Goal: Ask a question: Seek information or help from site administrators or community

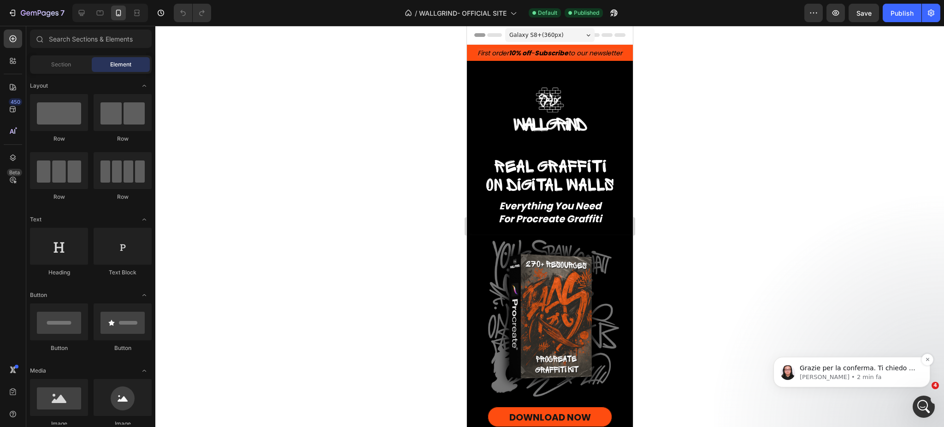
click at [839, 366] on span "Grazie per la conferma. Ti chiedo di concedermi un po’ di tempo per controllare…" at bounding box center [857, 377] width 116 height 26
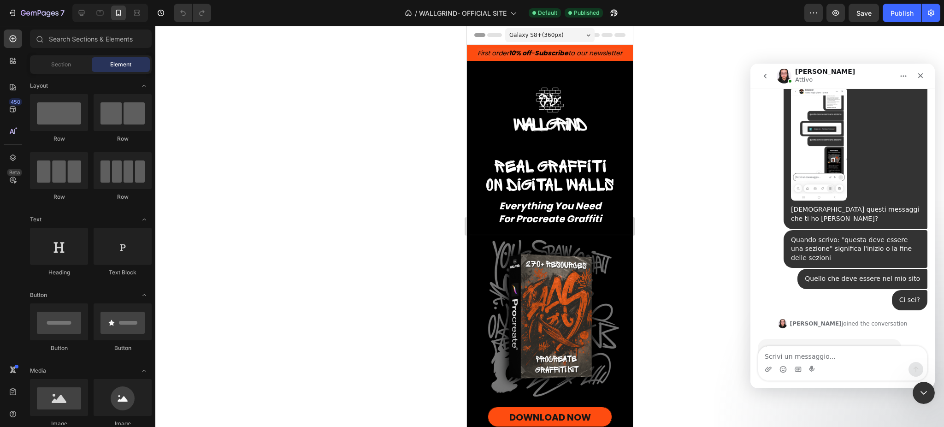
scroll to position [11729, 0]
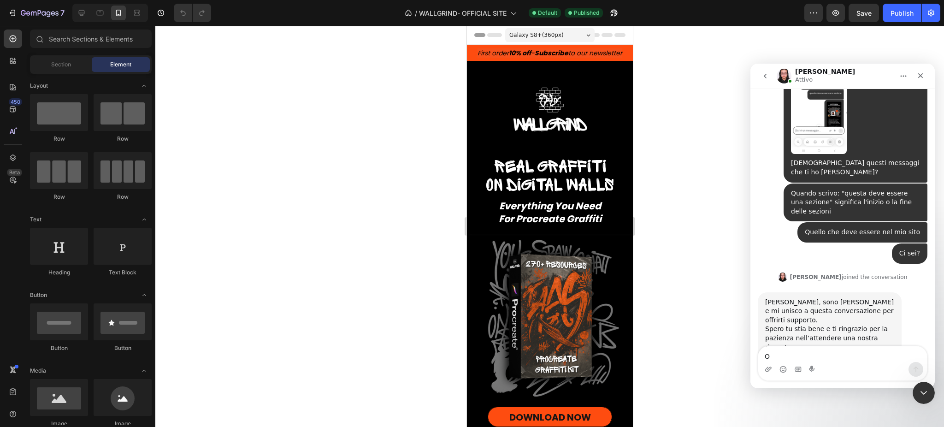
type textarea "OK"
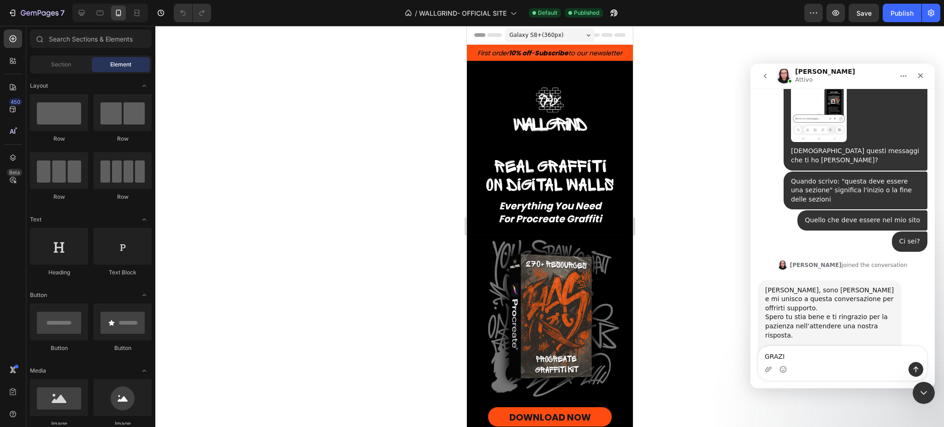
type textarea "GRAZIE"
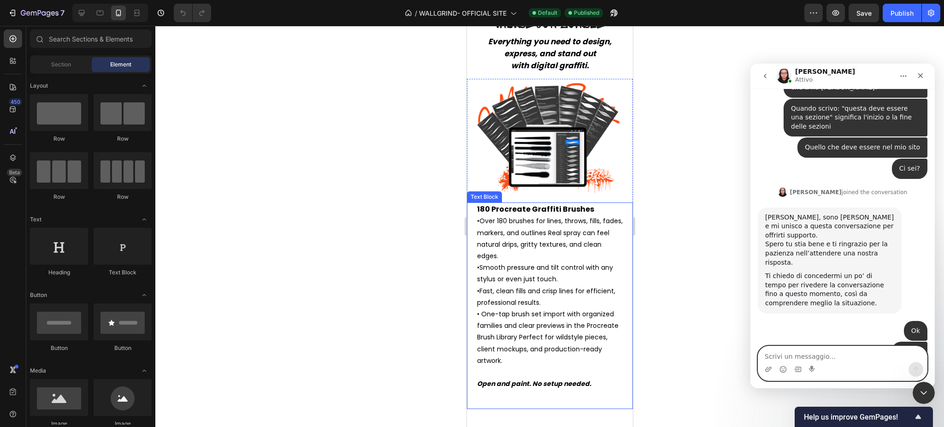
scroll to position [1537, 0]
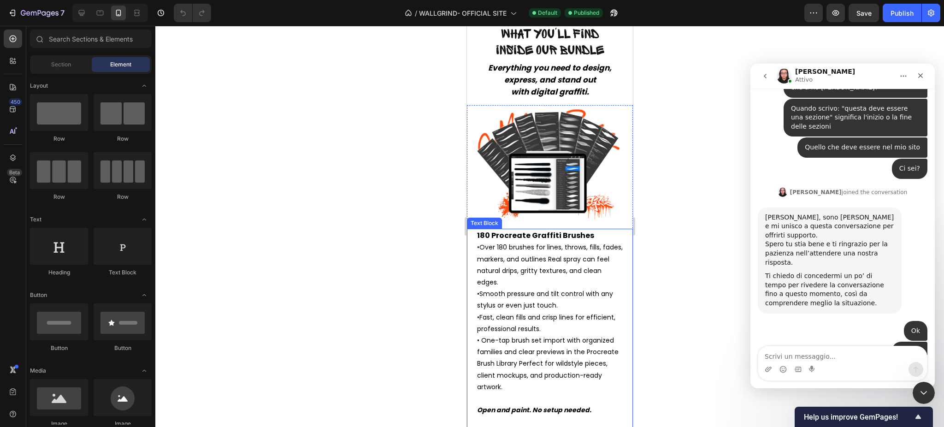
click at [475, 231] on div "180 Procreate Graffiti Brushes • Over 180 brushes for lines, throws, fills, fad…" at bounding box center [548, 323] width 147 height 188
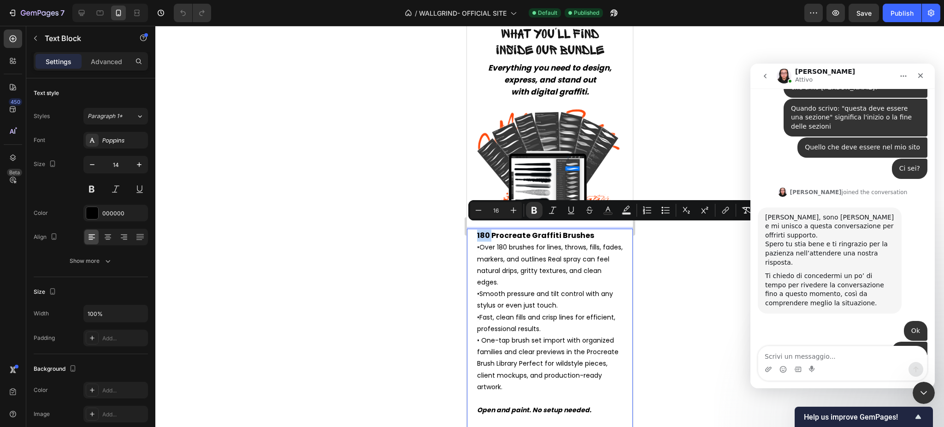
type input "14"
click at [496, 244] on span "Over 180 brushes for lines, throws, fills, fades, markers, and outlines Real sp…" at bounding box center [549, 264] width 146 height 44
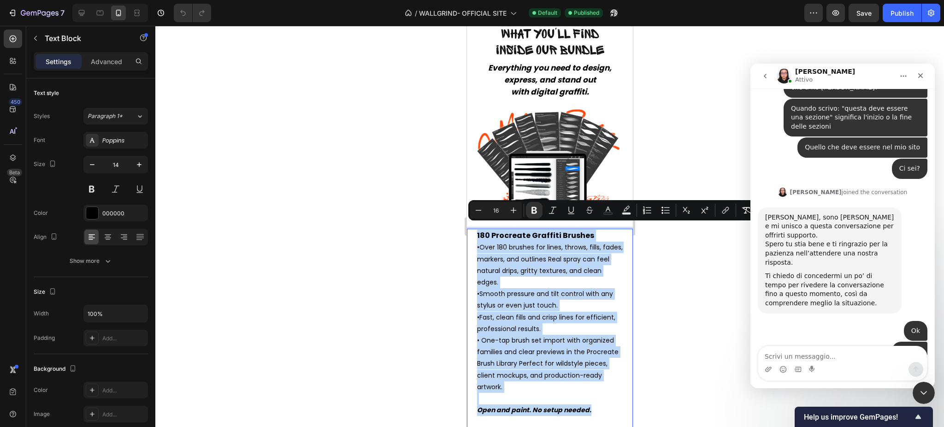
drag, startPoint x: 475, startPoint y: 225, endPoint x: 597, endPoint y: 403, distance: 215.5
click at [597, 403] on div "180 Procreate Graffiti Brushes • Over 180 brushes for lines, throws, fills, fad…" at bounding box center [548, 323] width 147 height 188
copy p "180 Procreate Graffiti Brushes • Over 180 brushes for lines, throws, fills, fad…"
click at [575, 356] on span "• One-tap brush set import with organized families and clear previews in the Pr…" at bounding box center [546, 363] width 141 height 56
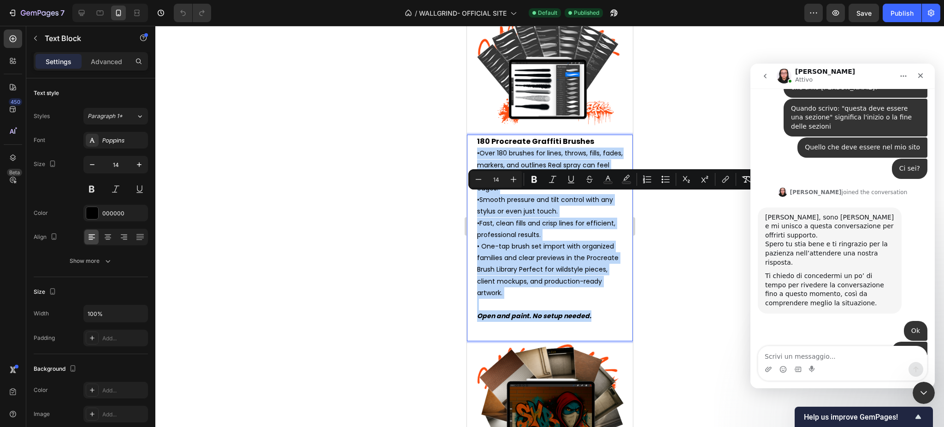
scroll to position [1760, 0]
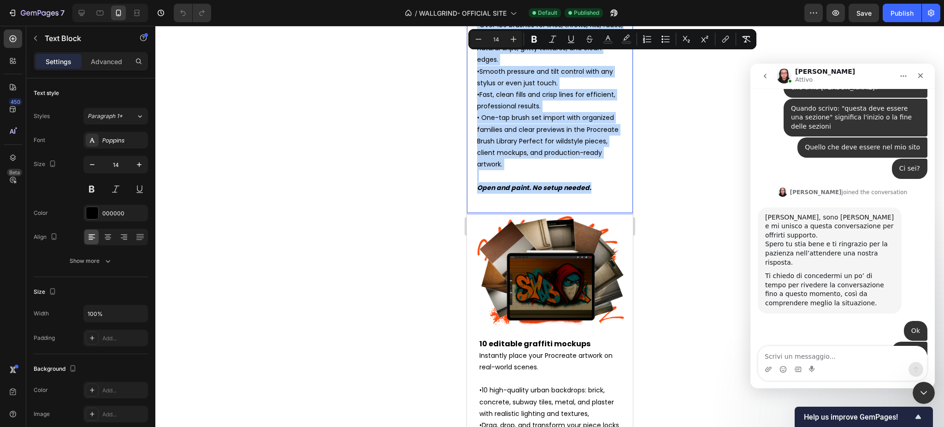
drag, startPoint x: 475, startPoint y: 238, endPoint x: 605, endPoint y: 180, distance: 142.1
click at [605, 180] on div "180 Procreate Graffiti Brushes • Over 180 brushes for lines, throws, fills, fad…" at bounding box center [548, 100] width 147 height 188
copy p "• Over 180 brushes for lines, throws, fills, fades, markers, and outlines Real …"
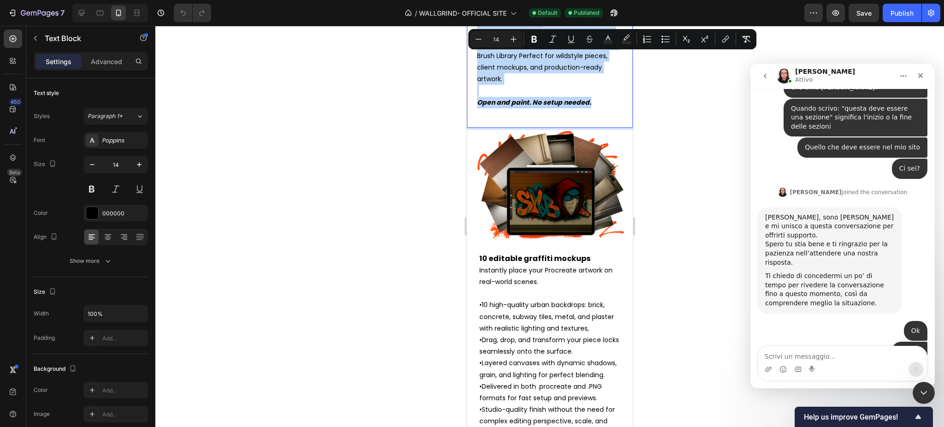
scroll to position [1845, 0]
click at [486, 266] on span "Instantly place your Procreate artwork on real-world scenes." at bounding box center [545, 276] width 133 height 21
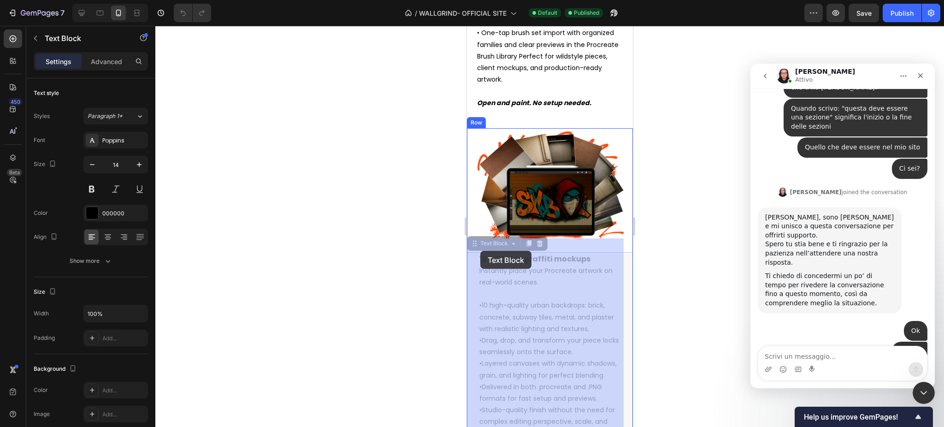
drag, startPoint x: 477, startPoint y: 246, endPoint x: 480, endPoint y: 251, distance: 5.0
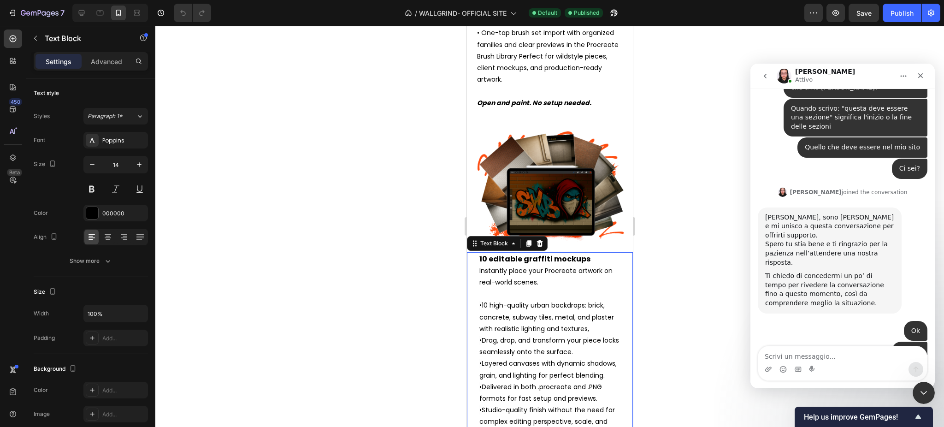
click at [479, 253] on strong "10 editable graffiti mockups" at bounding box center [534, 258] width 111 height 11
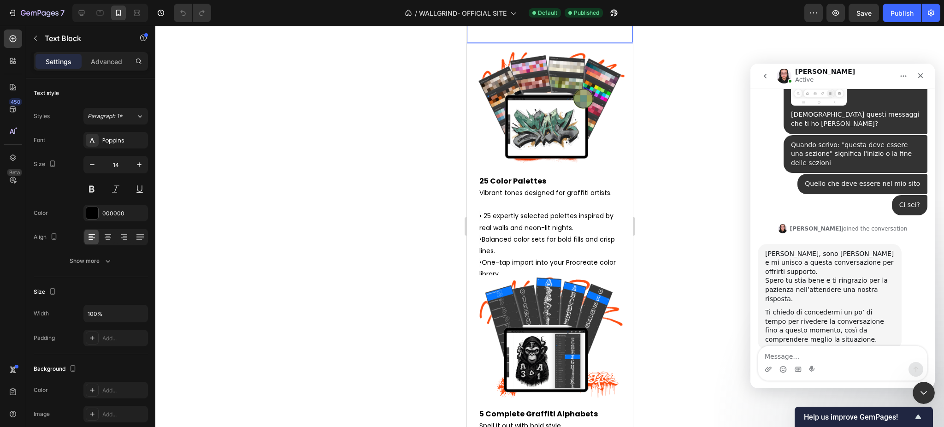
scroll to position [11872, 0]
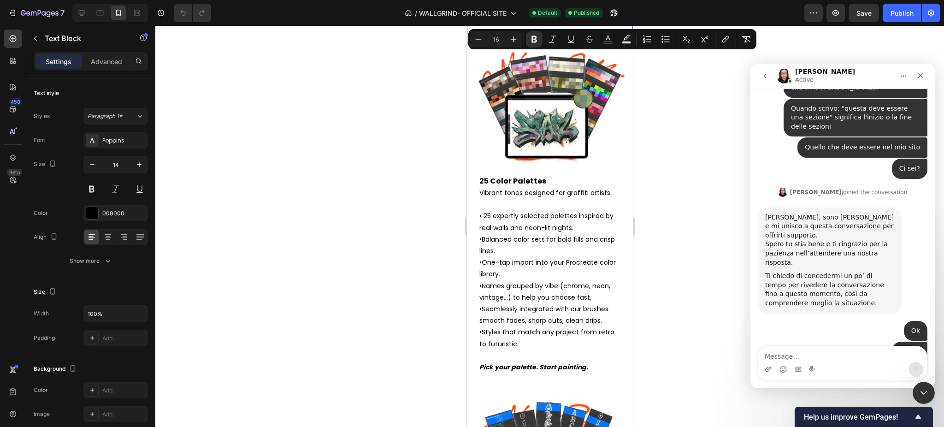
drag, startPoint x: 479, startPoint y: 247, endPoint x: 599, endPoint y: 52, distance: 229.4
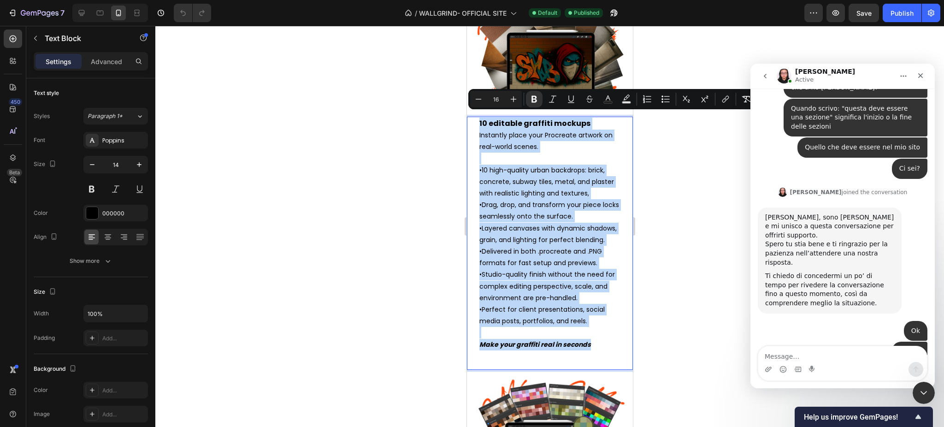
scroll to position [1971, 0]
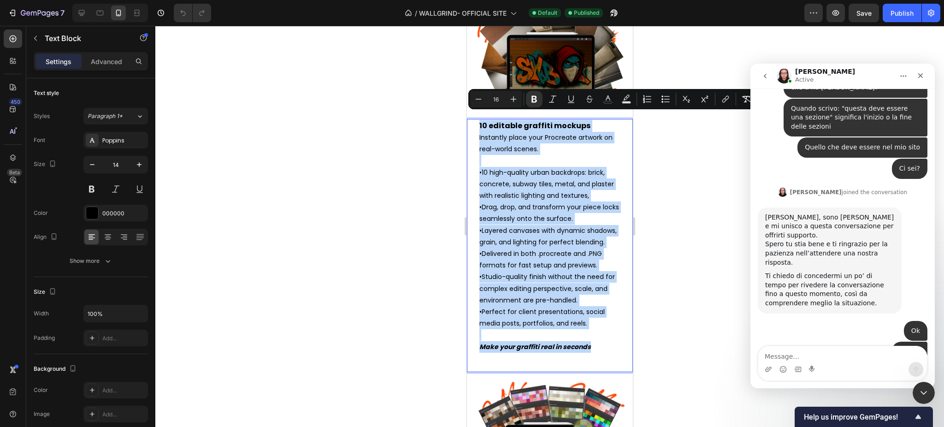
copy div "10 editable graffiti mockups Instantly place your Procreate artwork on real-wor…"
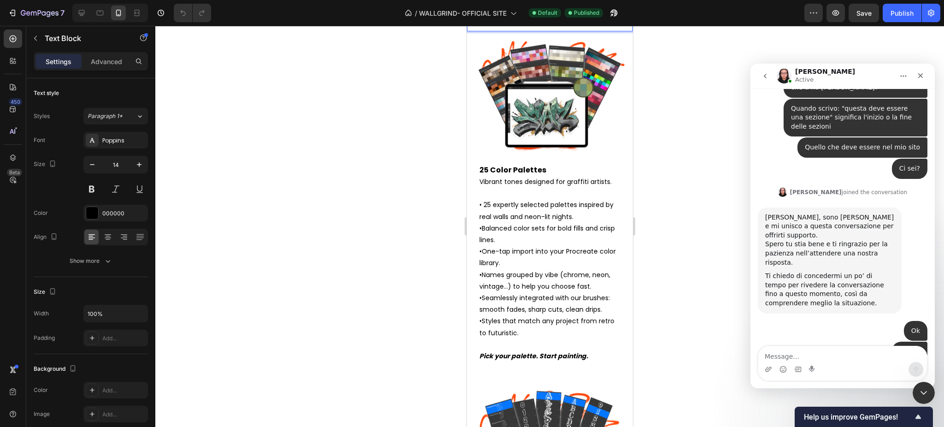
scroll to position [2315, 0]
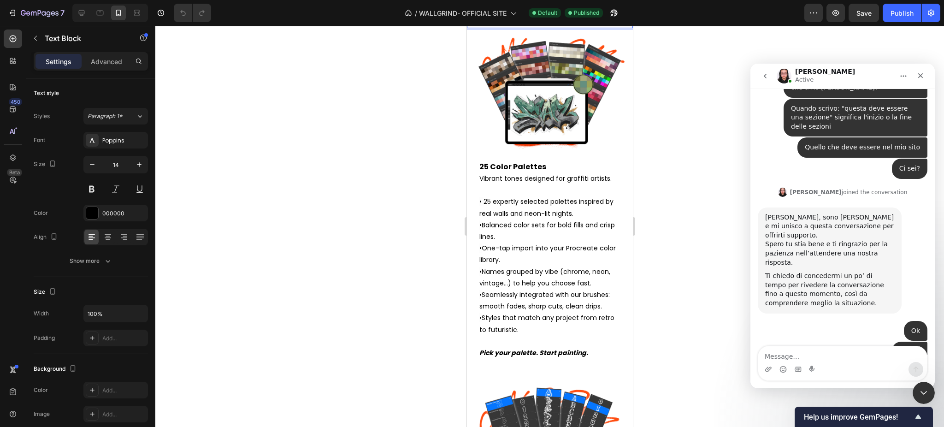
click at [506, 311] on span "Seamlessly integrated with our brushes: smooth fades, sharp cuts, clean drips." at bounding box center [544, 300] width 130 height 21
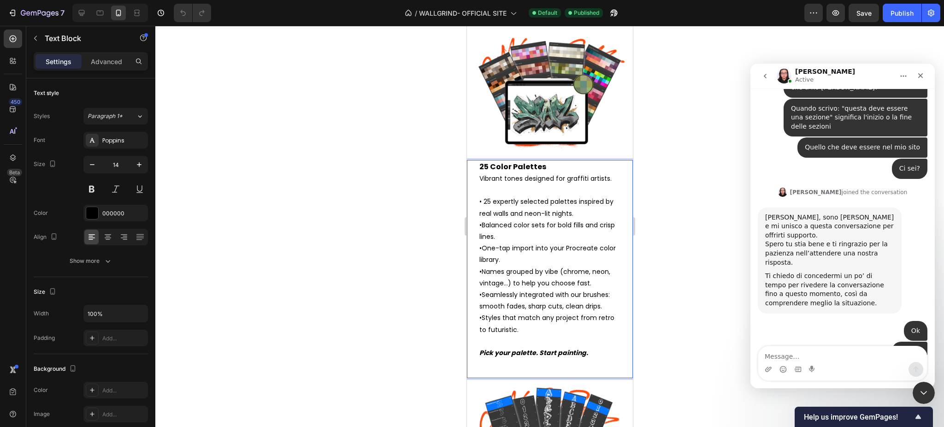
click at [485, 172] on strong "25 Color Palettes" at bounding box center [512, 166] width 67 height 11
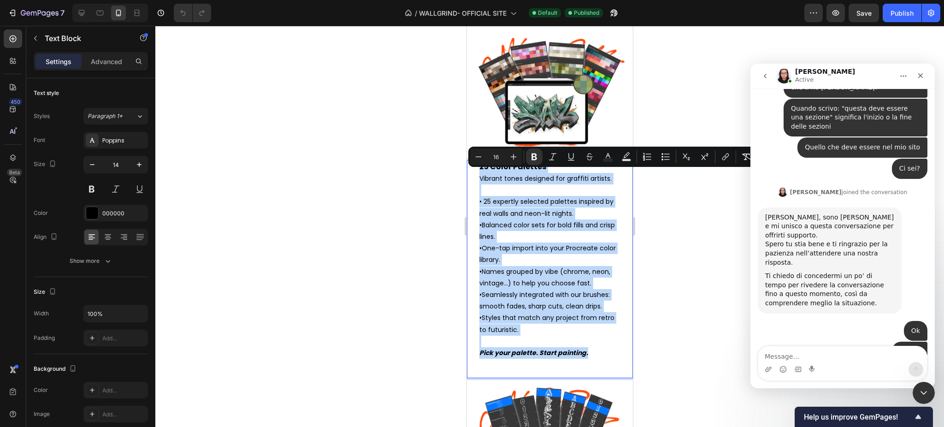
drag, startPoint x: 479, startPoint y: 176, endPoint x: 595, endPoint y: 385, distance: 239.6
click at [595, 359] on div "25 Color Palettes Vibrant tones designed for graffiti artists. • 25 expertly se…" at bounding box center [549, 259] width 143 height 199
copy div "25 Color Palettes Vibrant tones designed for graffiti artists. • 25 expertly se…"
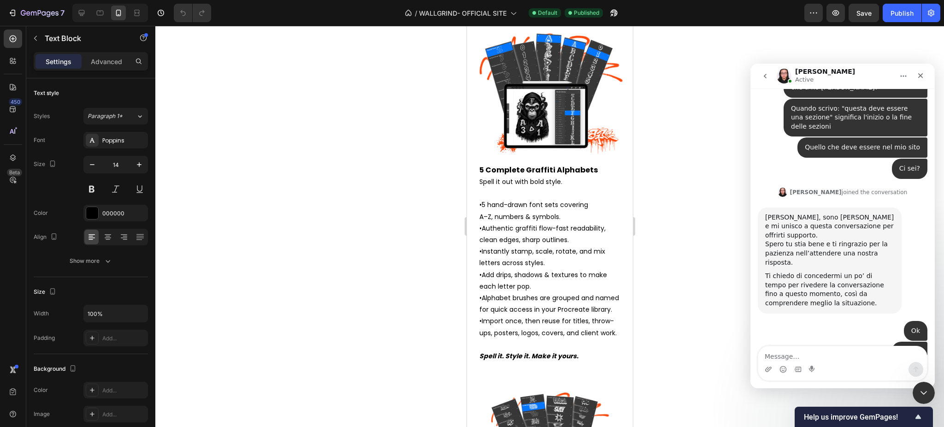
scroll to position [2685, 0]
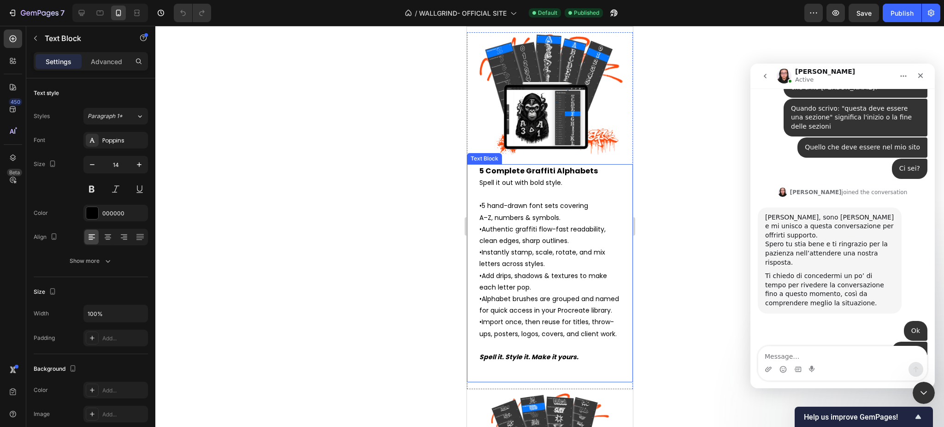
click at [514, 222] on span "A–Z, numbers & symbols." at bounding box center [519, 217] width 81 height 9
click at [479, 176] on strong "5 Complete Graffiti Alphabets" at bounding box center [538, 170] width 118 height 11
drag, startPoint x: 477, startPoint y: 176, endPoint x: 495, endPoint y: 192, distance: 24.2
click at [495, 192] on div "5 Complete Graffiti Alphabets Spell it out with bold style. • 5 hand-drawn font…" at bounding box center [549, 273] width 166 height 218
click at [482, 176] on strong "5 Complete Graffiti Alphabets" at bounding box center [538, 170] width 118 height 11
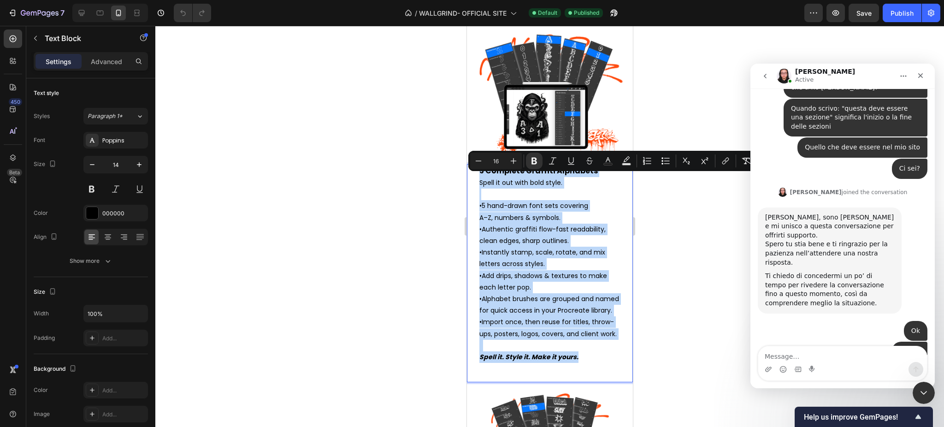
drag, startPoint x: 479, startPoint y: 180, endPoint x: 582, endPoint y: 386, distance: 231.0
click at [582, 364] on div "5 Complete Graffiti Alphabets Spell it out with bold style. • 5 hand-drawn font…" at bounding box center [549, 263] width 143 height 199
copy div "5 Complete Graffiti Alphabets Spell it out with bold style. • 5 hand-drawn font…"
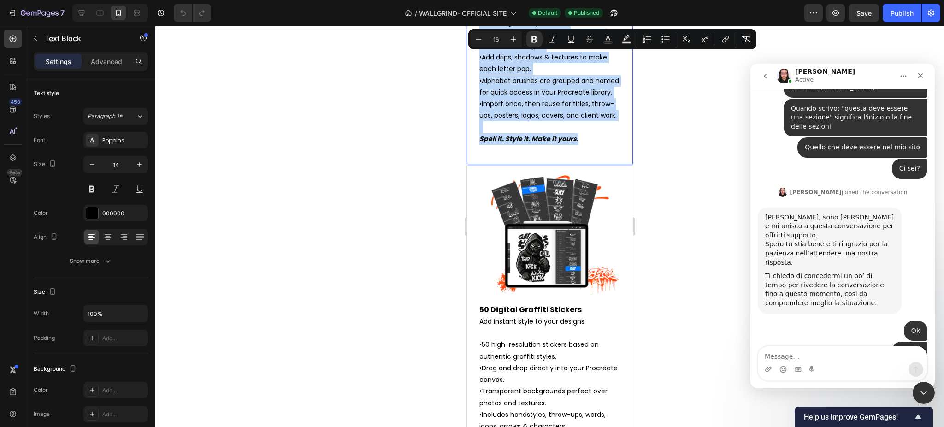
scroll to position [2917, 0]
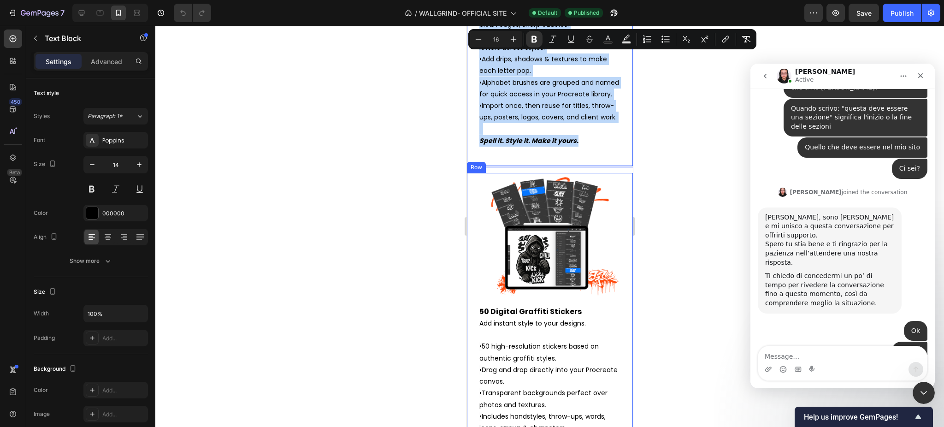
click at [519, 328] on span "Add instant style to your designs." at bounding box center [532, 322] width 106 height 9
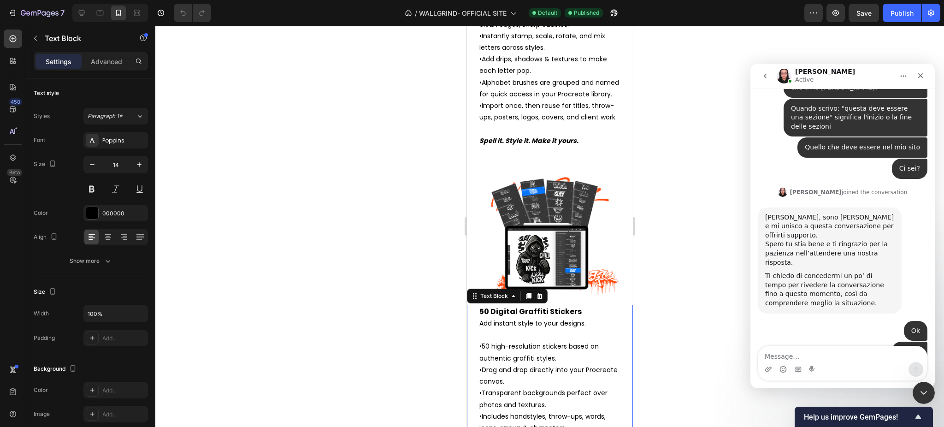
click at [485, 317] on strong "50 Digital Graffiti Stickers" at bounding box center [530, 311] width 102 height 11
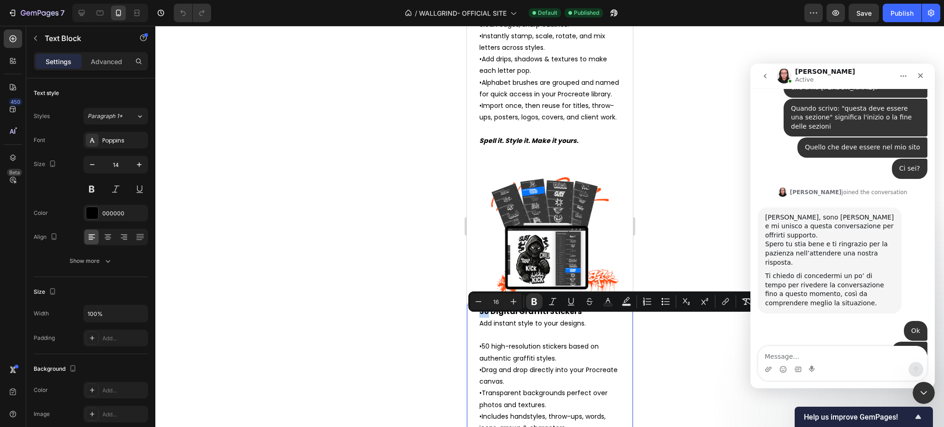
drag, startPoint x: 480, startPoint y: 322, endPoint x: 487, endPoint y: 323, distance: 7.4
click at [487, 317] on strong "50 Digital Graffiti Stickers" at bounding box center [530, 311] width 102 height 11
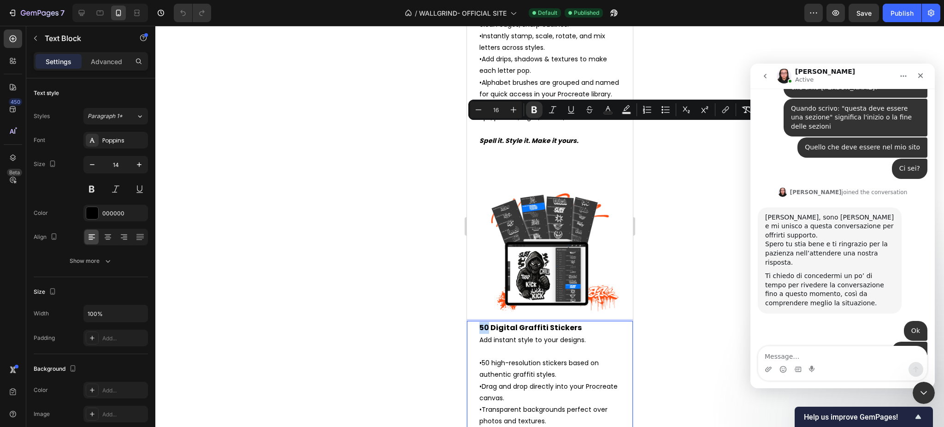
scroll to position [3111, 0]
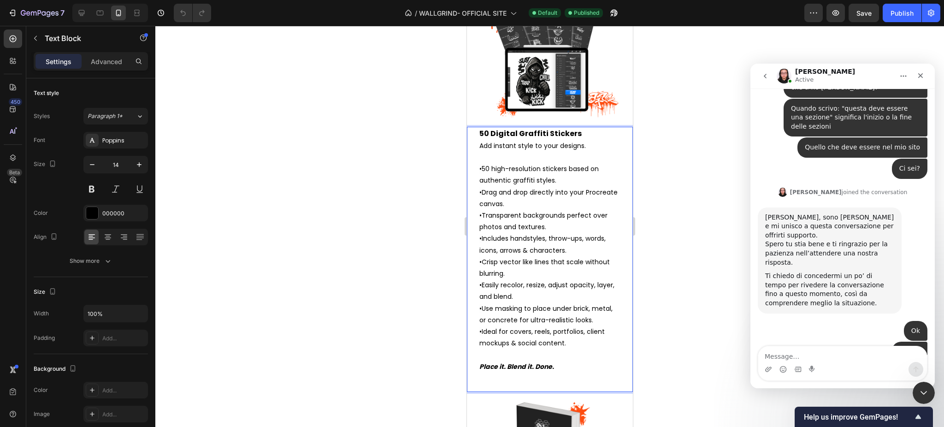
click at [498, 211] on span "Transparent backgrounds perfect over photos and textures." at bounding box center [543, 221] width 128 height 21
click at [479, 129] on div "50 Digital Graffiti Stickers Add instant style to your designs. • 50 high-resol…" at bounding box center [549, 259] width 166 height 264
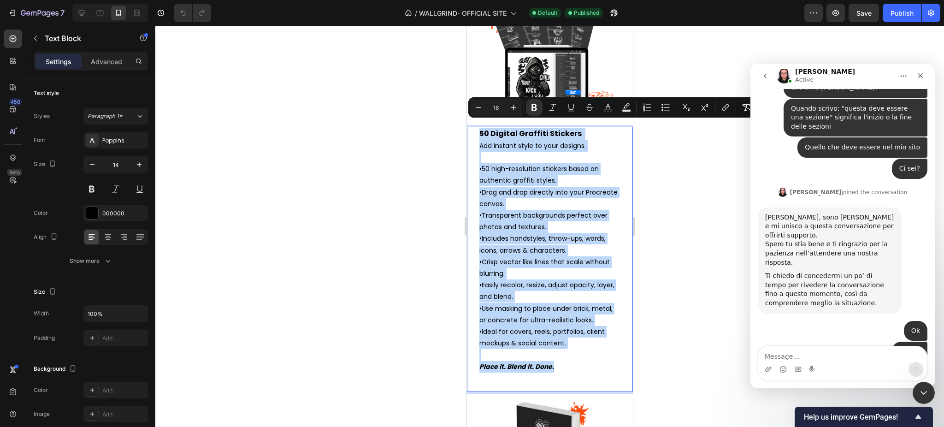
drag, startPoint x: 479, startPoint y: 126, endPoint x: 556, endPoint y: 370, distance: 255.9
click at [556, 370] on p "50 Digital Graffiti Stickers Add instant style to your designs. • 50 high-resol…" at bounding box center [549, 250] width 141 height 244
copy p "50 Digital Graffiti Stickers Add instant style to your designs. • 50 high-resol…"
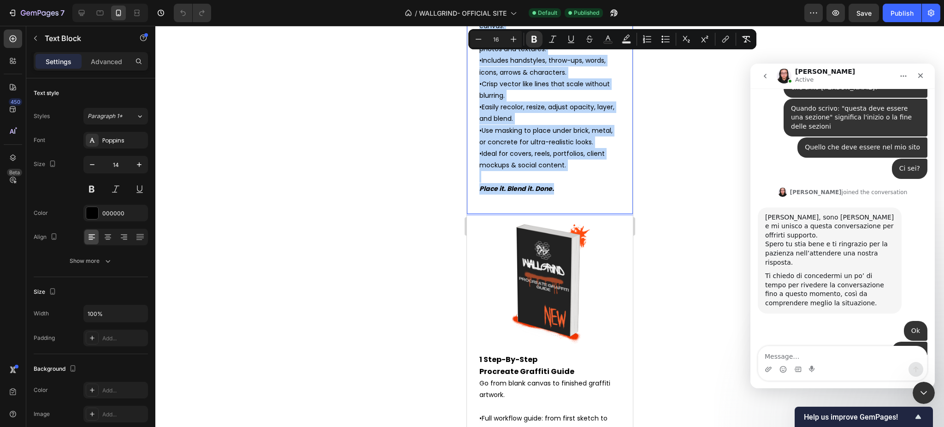
scroll to position [3300, 0]
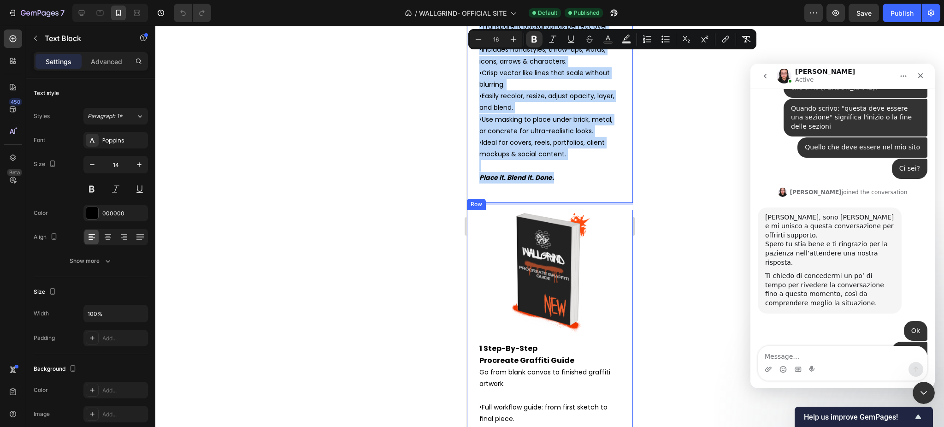
click at [502, 346] on strong "1 Step-By-Step" at bounding box center [508, 348] width 58 height 11
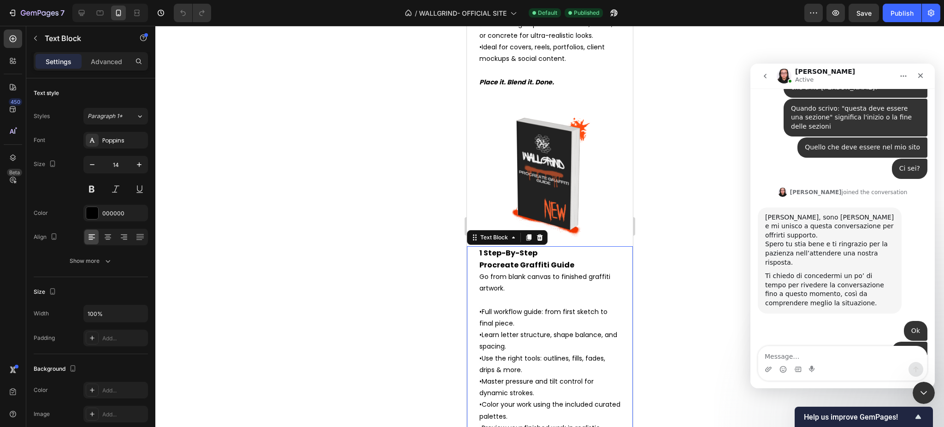
scroll to position [3423, 0]
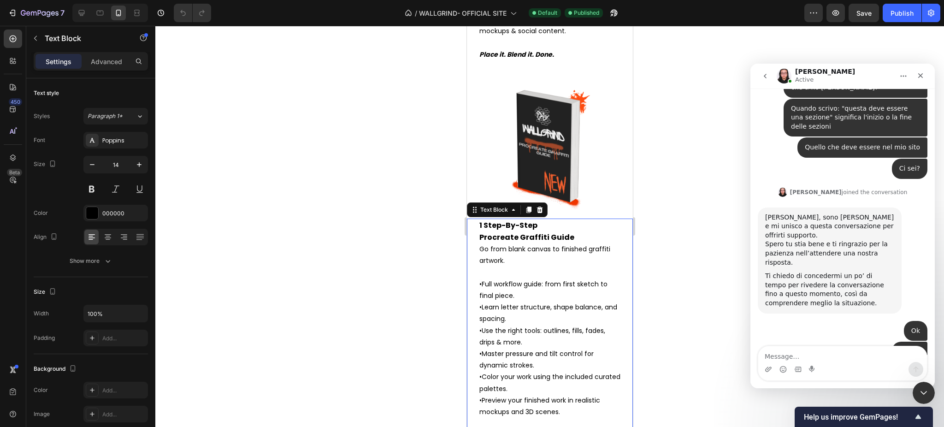
click at [485, 234] on strong "Procreate Graffiti Guide" at bounding box center [526, 237] width 95 height 11
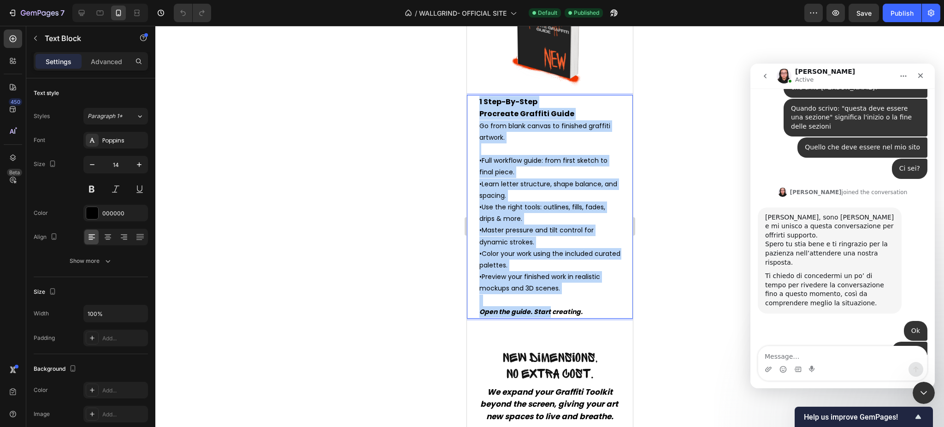
scroll to position [3603, 0]
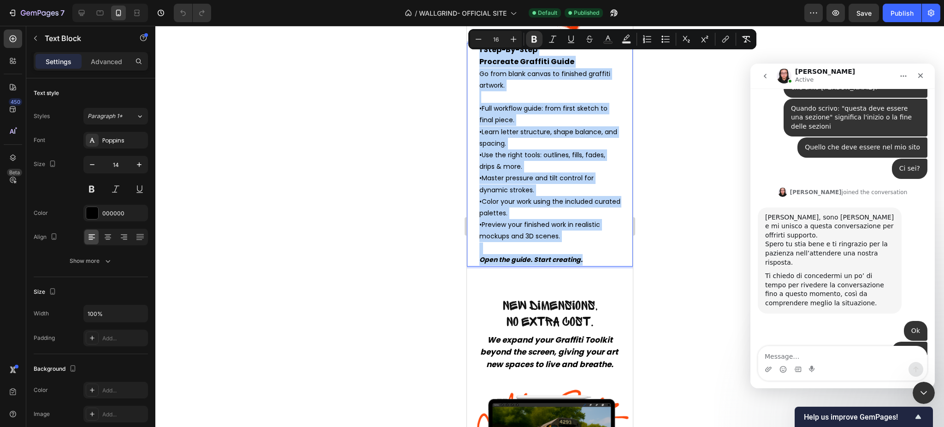
drag, startPoint x: 479, startPoint y: 219, endPoint x: 601, endPoint y: 253, distance: 126.3
click at [601, 253] on div "1 Step-By-Step Procreate Graffiti Guide Go from blank canvas to finished graffi…" at bounding box center [549, 154] width 143 height 223
copy div "1 Step-By-Step Procreate Graffiti Guide Go from blank canvas to finished graffi…"
click at [569, 299] on span "New Dimensions," at bounding box center [549, 306] width 95 height 14
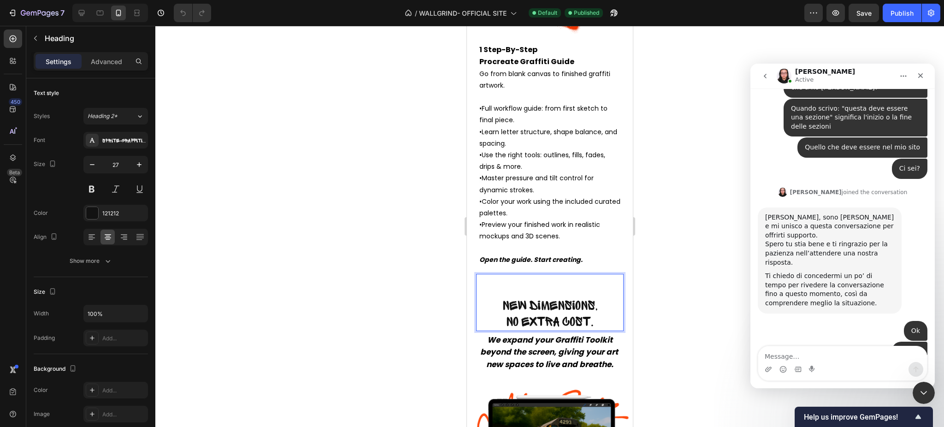
scroll to position [3807, 0]
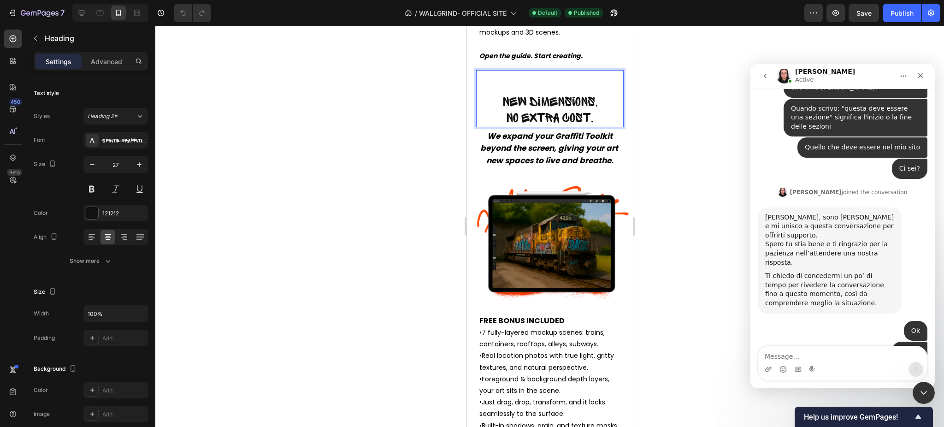
click at [503, 95] on span "New Dimensions," at bounding box center [549, 102] width 95 height 14
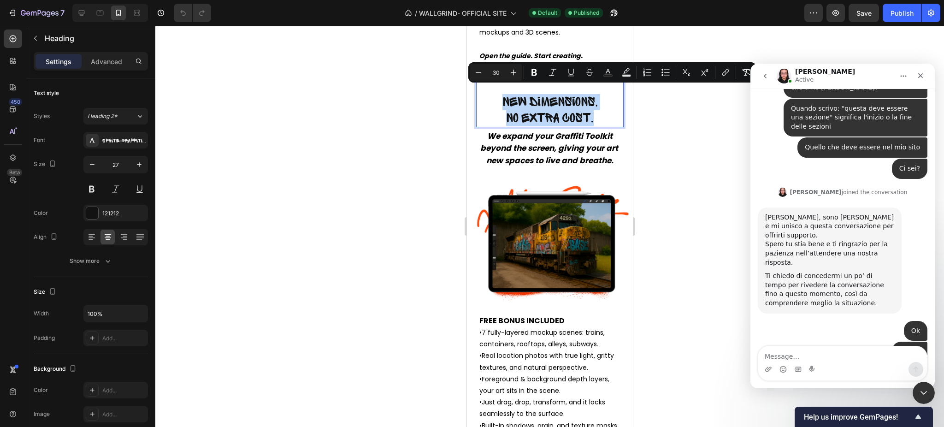
drag, startPoint x: 499, startPoint y: 93, endPoint x: 588, endPoint y: 112, distance: 91.5
click at [522, 317] on strong "FREE BONUS INCLUDED" at bounding box center [521, 320] width 85 height 11
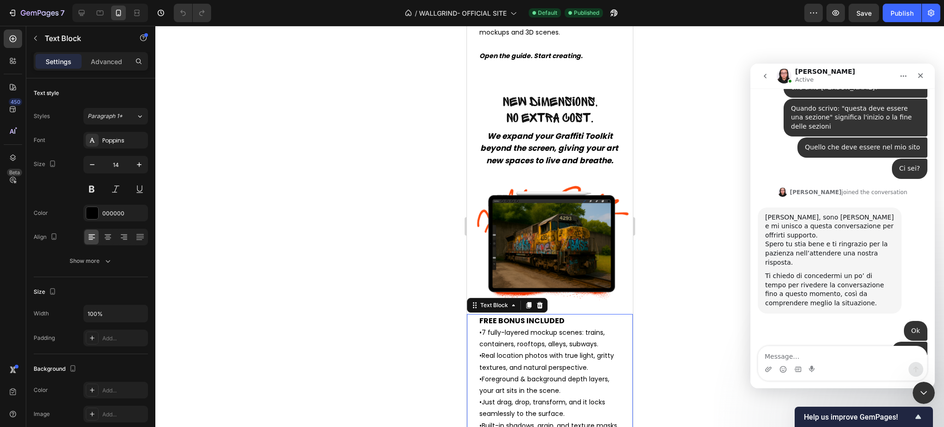
click at [514, 355] on span "Real location photos with true light, gritty textures, and natural perspective." at bounding box center [546, 361] width 135 height 21
click at [483, 321] on strong "FREE BONUS INCLUDED" at bounding box center [521, 320] width 85 height 11
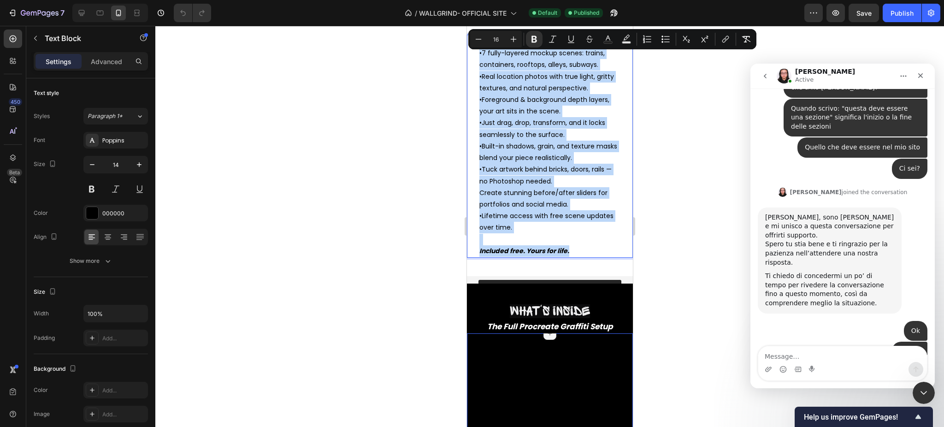
scroll to position [4247, 0]
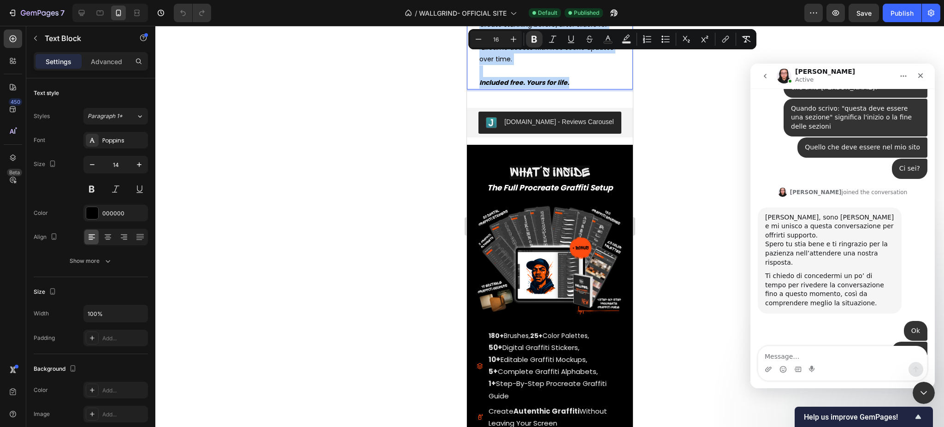
drag, startPoint x: 479, startPoint y: 317, endPoint x: 579, endPoint y: 87, distance: 250.7
copy div "FREE BONUS INCLUDED • 7 fully-layered mockup scenes: trains, containers, roofto…"
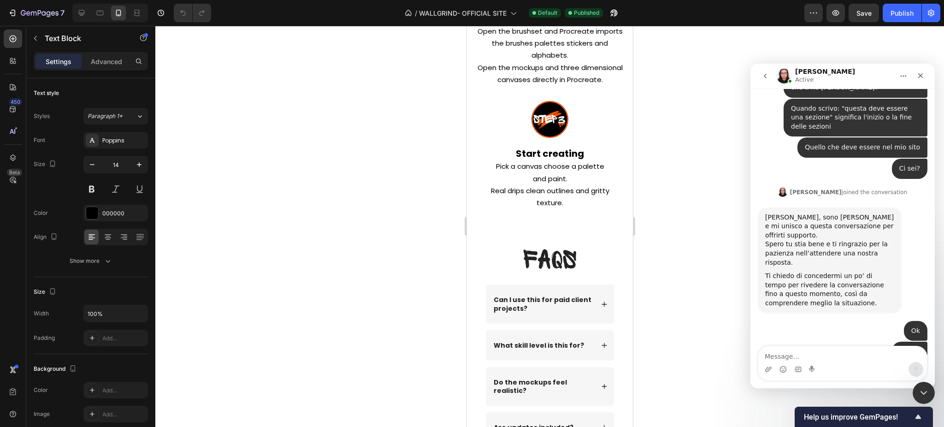
scroll to position [5443, 0]
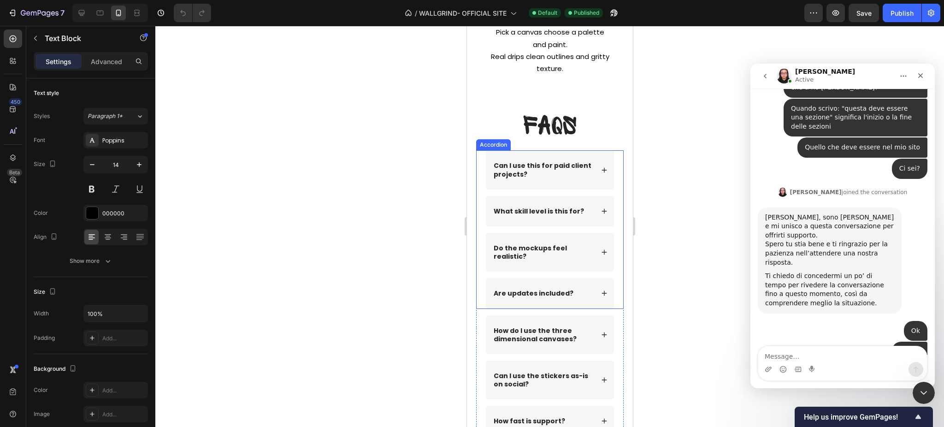
click at [577, 189] on div "Can I use this for paid client projects?" at bounding box center [549, 169] width 128 height 39
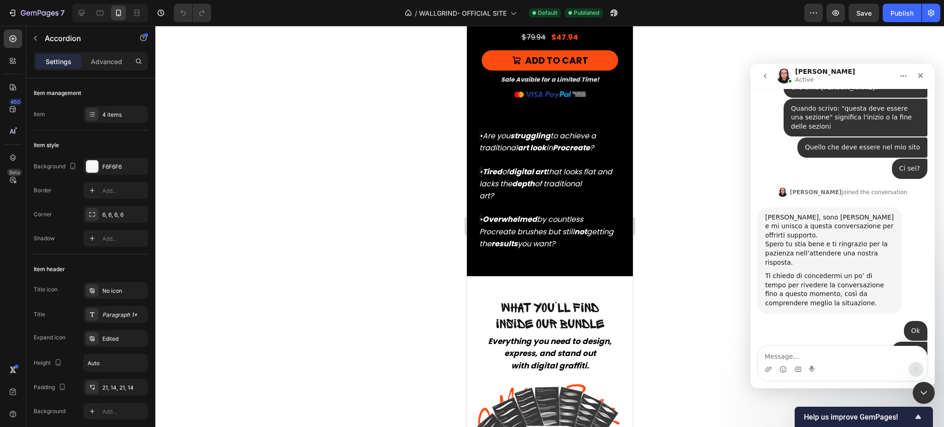
scroll to position [1263, 0]
click at [494, 138] on icon "Are you struggling to achieve a traditional art look in Procreate ?" at bounding box center [537, 142] width 117 height 23
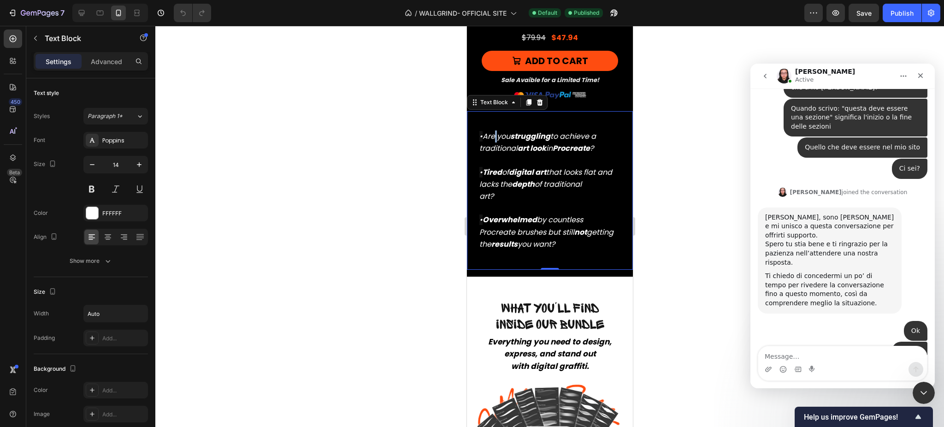
click at [494, 138] on icon "Are you struggling to achieve a traditional art look in Procreate ?" at bounding box center [537, 142] width 117 height 23
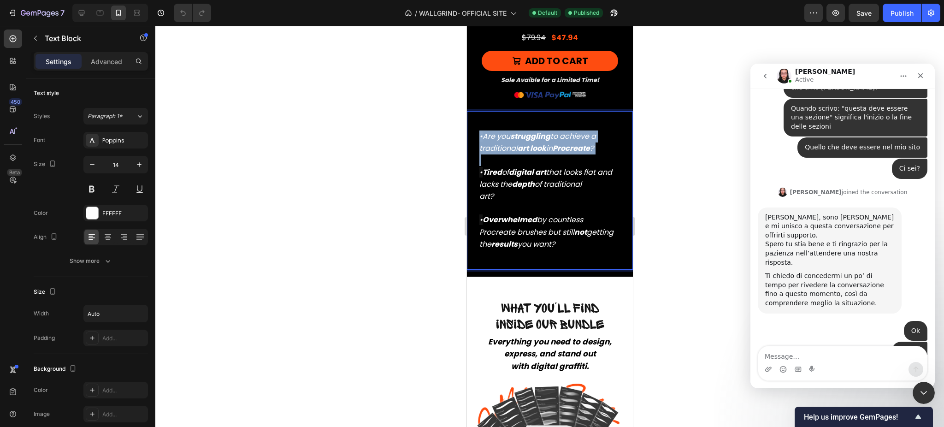
click at [494, 138] on icon "Are you struggling to achieve a traditional art look in Procreate ?" at bounding box center [537, 142] width 117 height 23
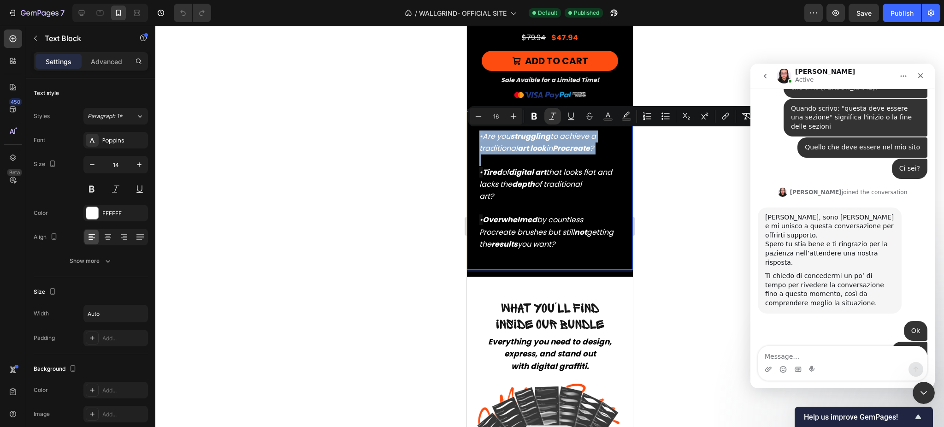
click at [489, 140] on icon "Are you struggling to achieve a traditional art look in Procreate ?" at bounding box center [537, 142] width 117 height 23
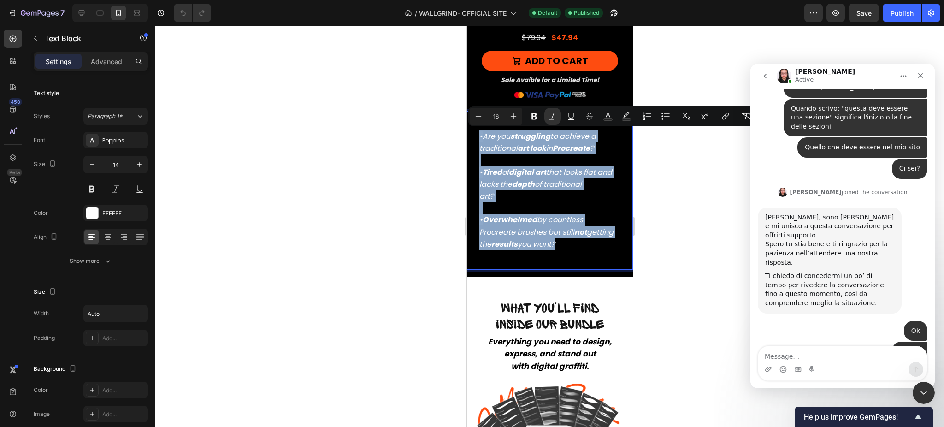
drag, startPoint x: 478, startPoint y: 135, endPoint x: 592, endPoint y: 257, distance: 167.6
click at [592, 257] on div "• Are you struggling to achieve a traditional art look in Procreate ? • Tired o…" at bounding box center [549, 190] width 166 height 158
copy div "• Are you struggling to achieve a traditional art look in Procreate ? • Tired o…"
click at [556, 320] on span "Inside our Bundle" at bounding box center [549, 324] width 108 height 14
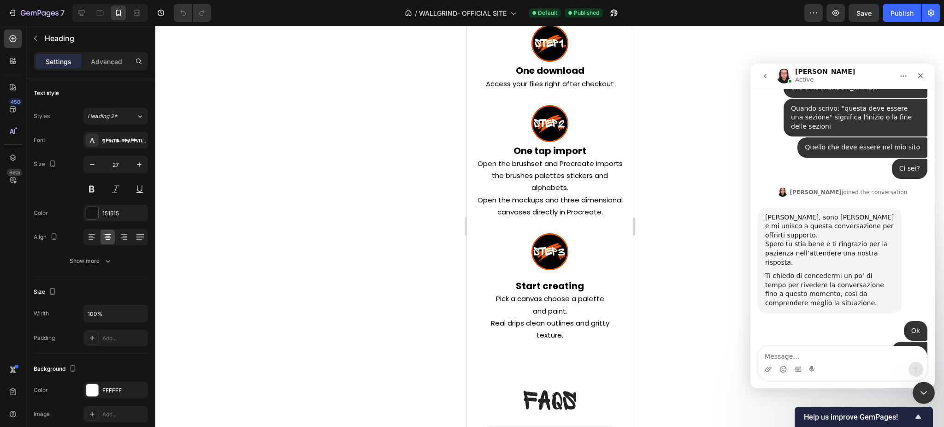
scroll to position [5018, 0]
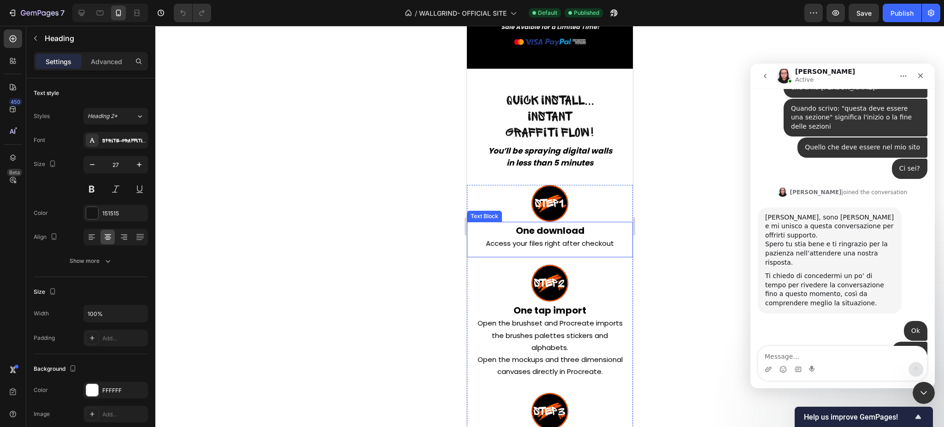
click at [509, 232] on p "One download Access your files right after checkout" at bounding box center [549, 237] width 146 height 24
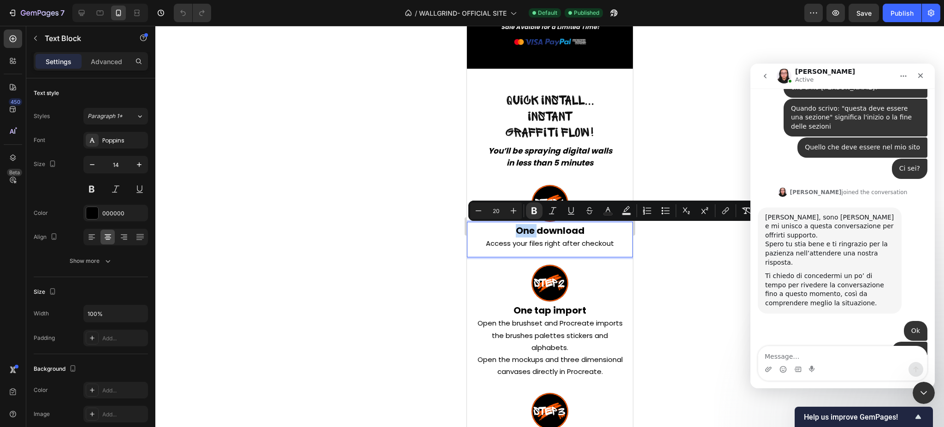
click at [509, 232] on p "One download Access your files right after checkout" at bounding box center [549, 237] width 146 height 24
drag, startPoint x: 509, startPoint y: 232, endPoint x: 618, endPoint y: 242, distance: 109.7
click at [618, 242] on div "One download Access your files right after checkout Text Block 0" at bounding box center [549, 239] width 166 height 35
copy p "One download Access your files right after checkout"
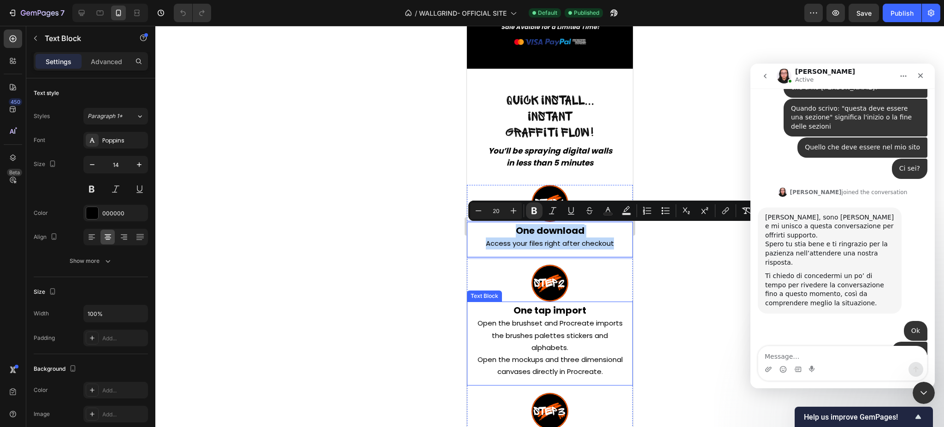
click at [526, 318] on span "Open the brushset and Procreate imports the brushes palettes stickers and alpha…" at bounding box center [549, 335] width 145 height 34
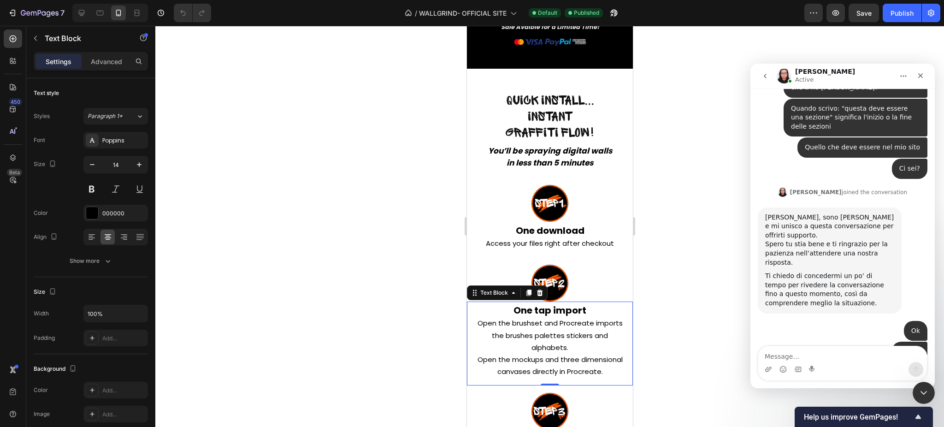
click at [513, 312] on strong "One tap import" at bounding box center [549, 310] width 73 height 13
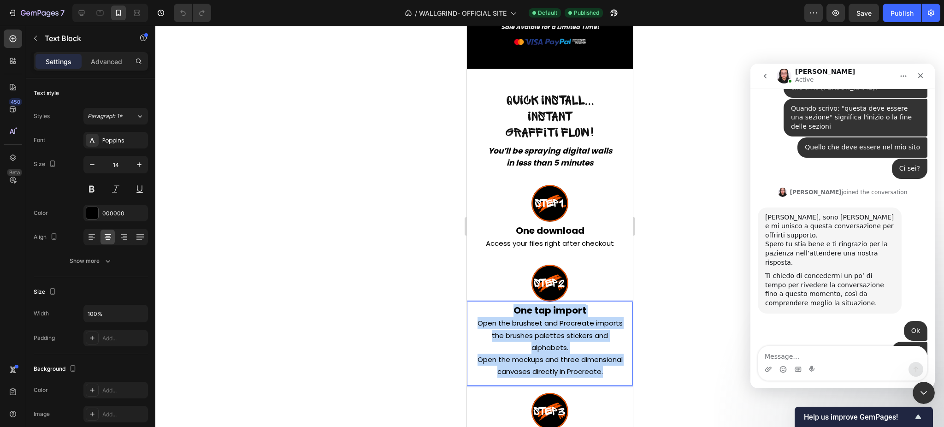
drag, startPoint x: 510, startPoint y: 310, endPoint x: 610, endPoint y: 382, distance: 123.7
click at [610, 377] on p "One tap import Open the brushset and Procreate imports the brushes palettes sti…" at bounding box center [549, 341] width 146 height 73
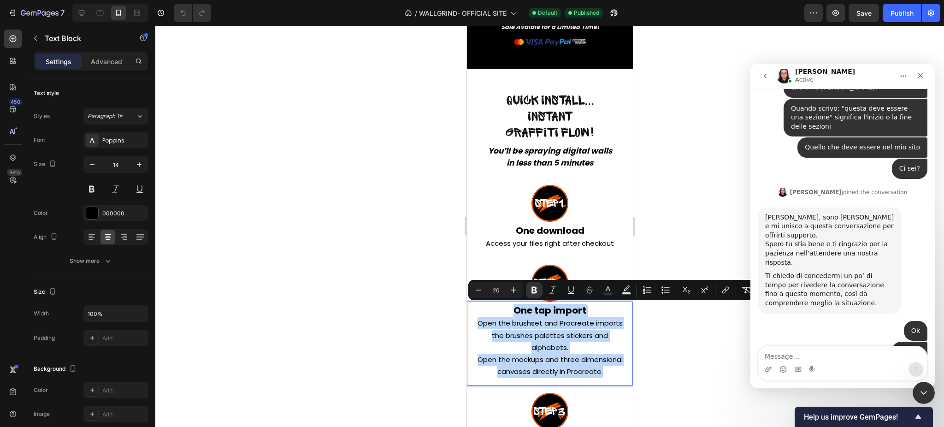
click at [555, 361] on span "Open the mockups and three dimensional canvases directly in Procreate." at bounding box center [549, 365] width 145 height 22
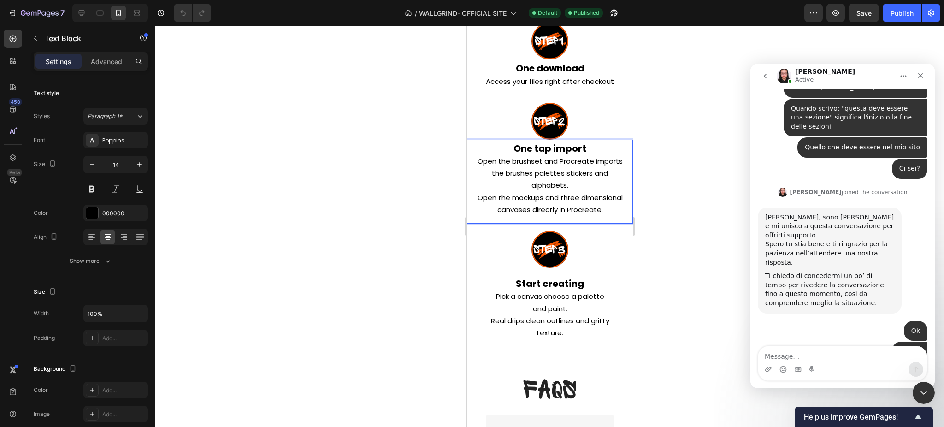
scroll to position [5180, 0]
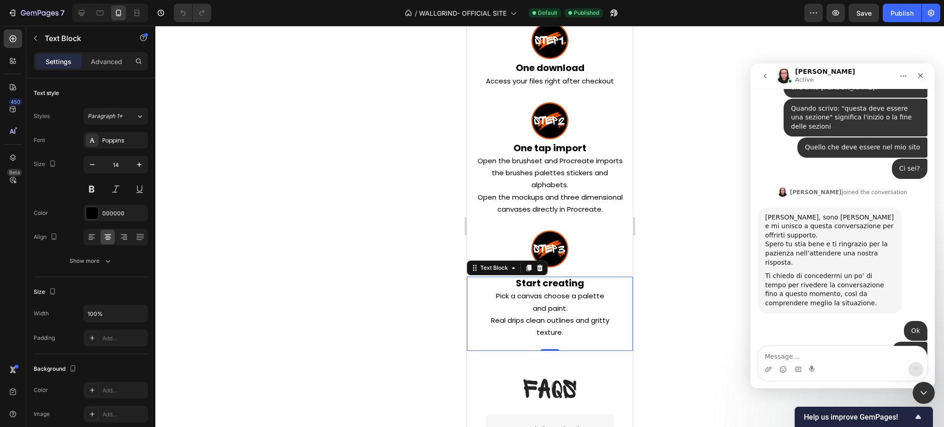
click at [520, 288] on strong "Start creating" at bounding box center [549, 282] width 68 height 13
click at [515, 289] on strong "Start creating" at bounding box center [549, 282] width 68 height 13
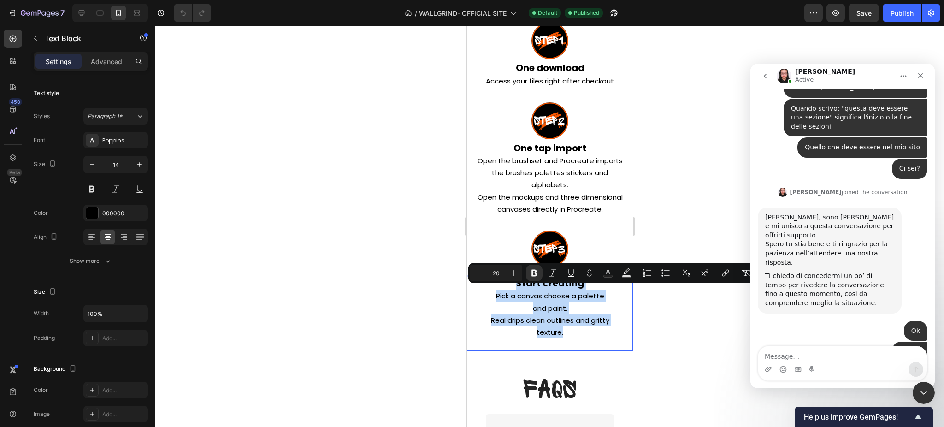
drag, startPoint x: 512, startPoint y: 291, endPoint x: 570, endPoint y: 341, distance: 76.1
click at [570, 341] on p "Start creating Pick a canvas choose a palette and paint. Real drips clean outli…" at bounding box center [549, 313] width 146 height 72
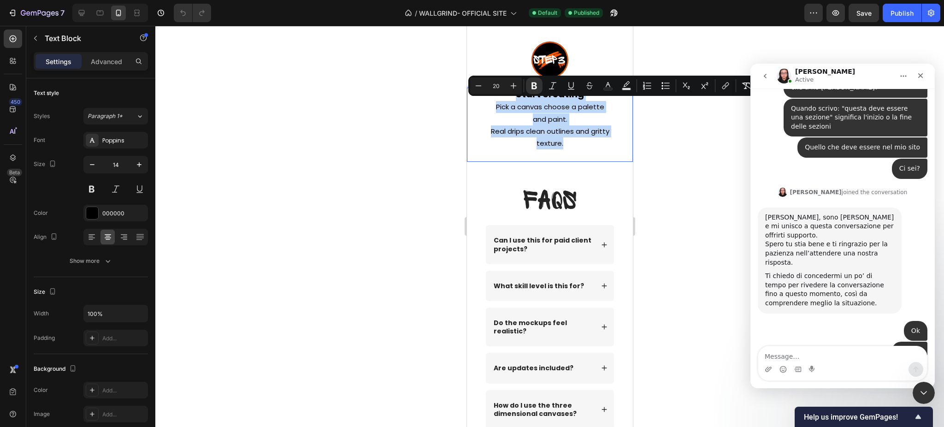
scroll to position [5366, 0]
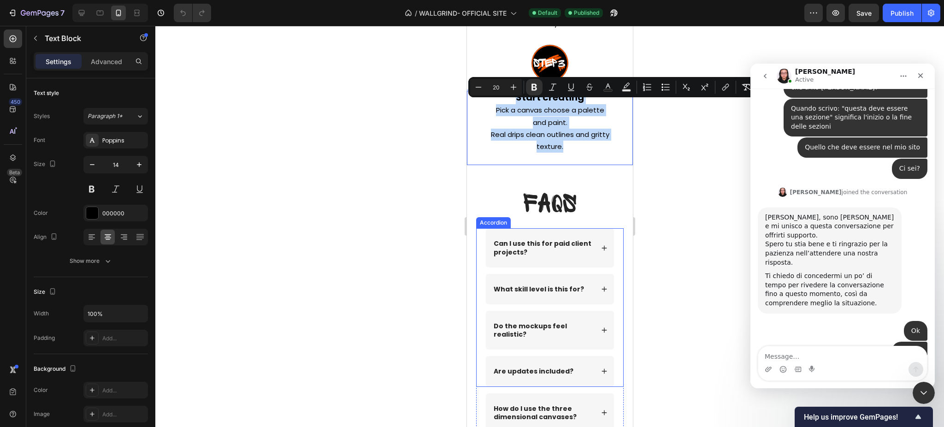
click at [538, 253] on strong "Can I use this for paid client projects?" at bounding box center [542, 248] width 98 height 18
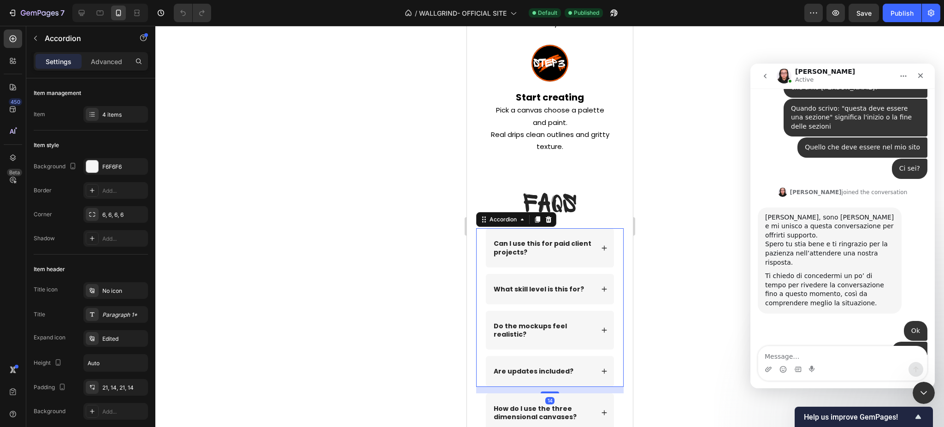
click at [500, 250] on strong "Can I use this for paid client projects?" at bounding box center [542, 248] width 98 height 18
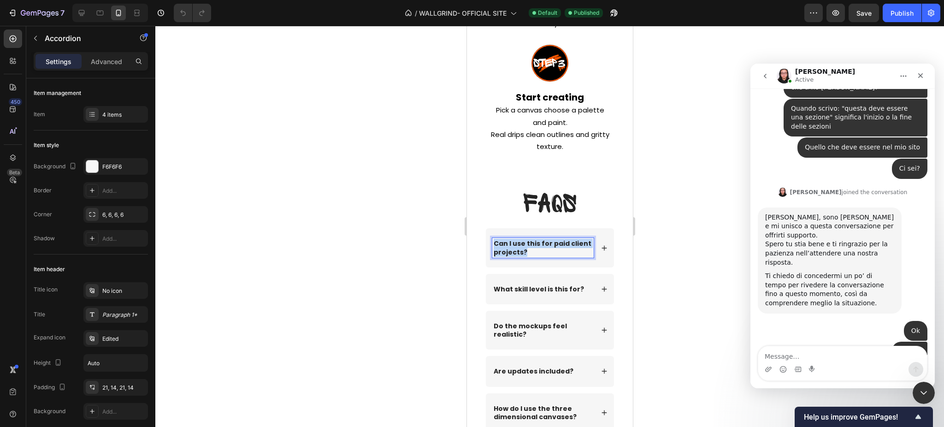
click at [500, 250] on strong "Can I use this for paid client projects?" at bounding box center [542, 248] width 98 height 18
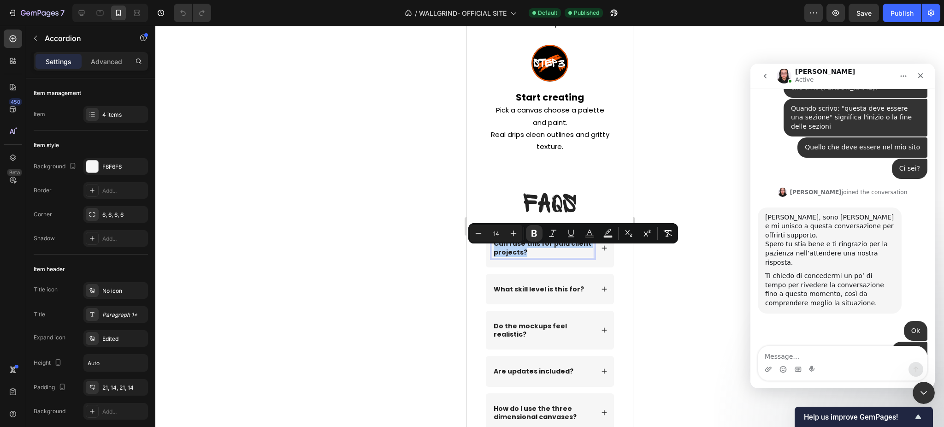
click at [586, 256] on div "Can I use this for paid client projects?" at bounding box center [549, 247] width 128 height 39
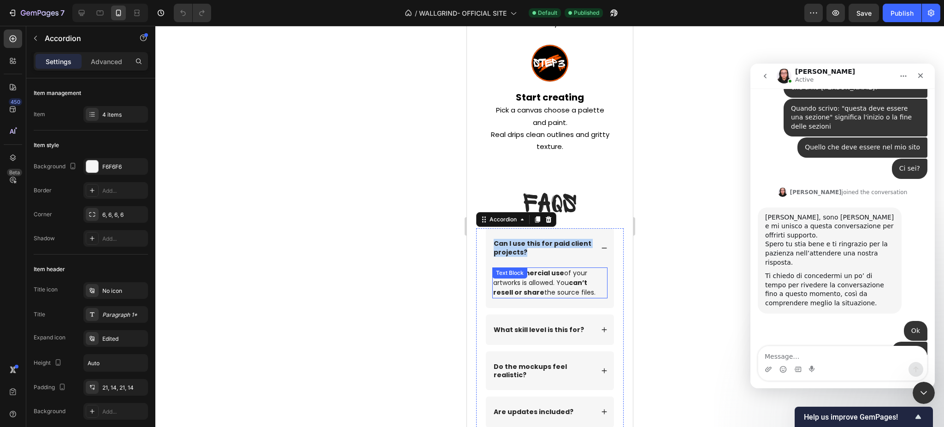
click at [520, 287] on div "Yes. Commercial use of your artworks is allowed. You can’t resell or share the …" at bounding box center [549, 282] width 115 height 31
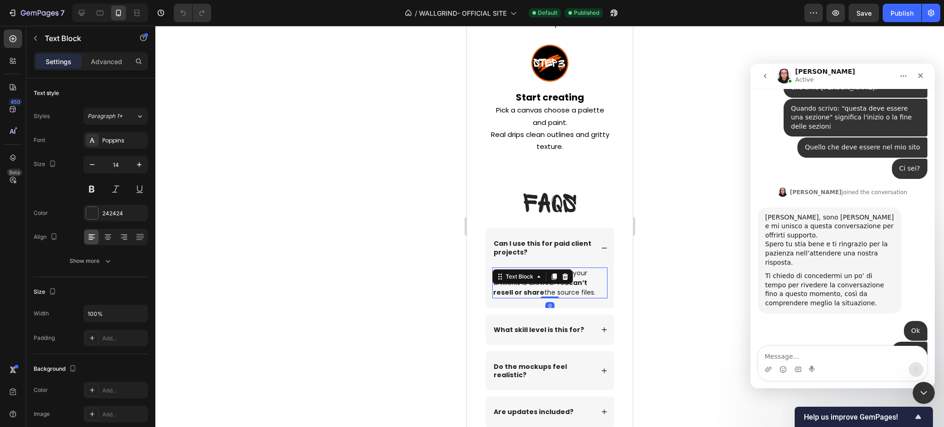
click at [572, 297] on p "Yes. Commercial use of your artworks is allowed. You can’t resell or share the …" at bounding box center [549, 282] width 113 height 29
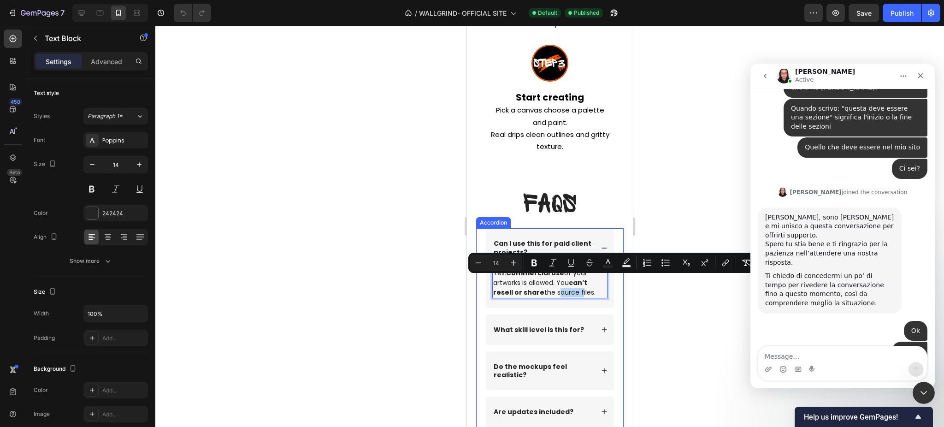
click at [522, 334] on strong "What skill level is this for?" at bounding box center [538, 329] width 90 height 9
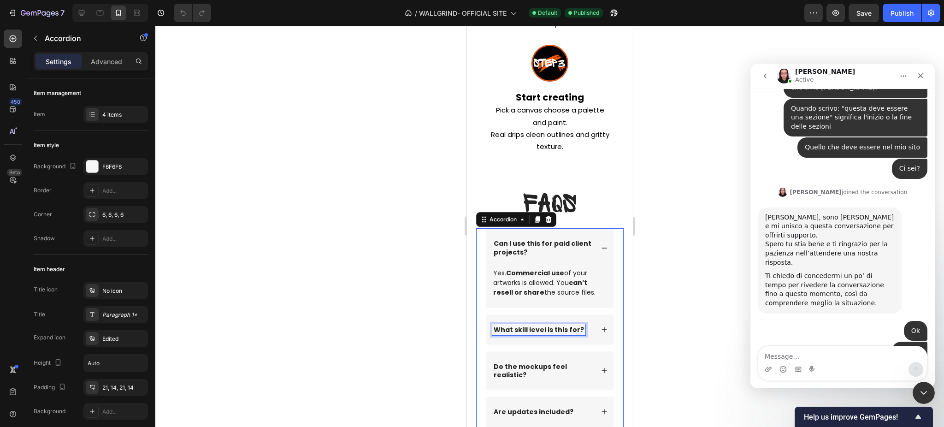
click at [522, 334] on strong "What skill level is this for?" at bounding box center [538, 329] width 90 height 9
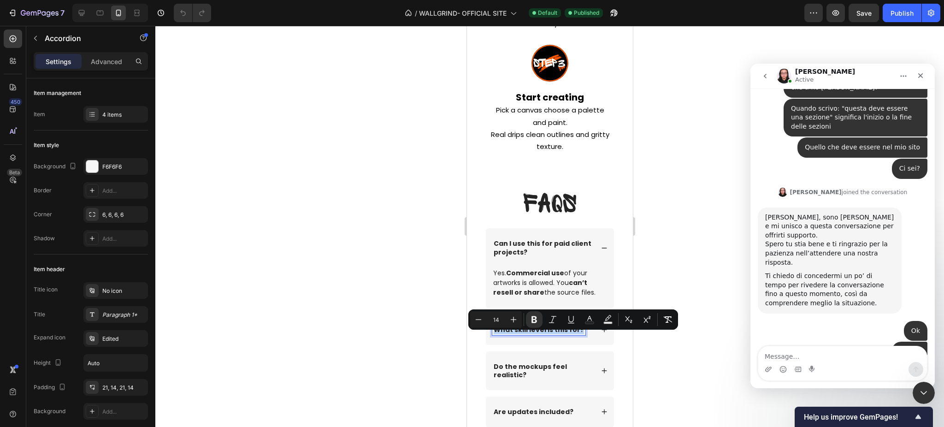
click at [600, 333] on icon at bounding box center [603, 329] width 6 height 6
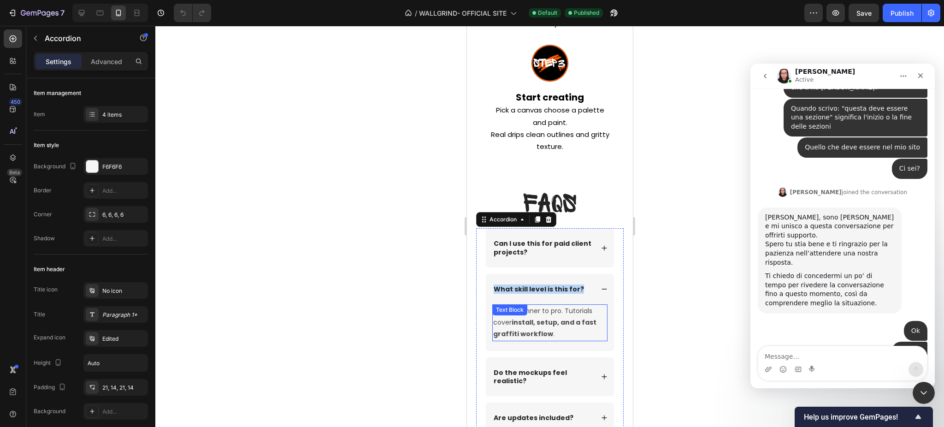
click at [548, 337] on p "From beginner to pro. Tutorials cover install, setup, and a fast graffiti workf…" at bounding box center [549, 322] width 113 height 35
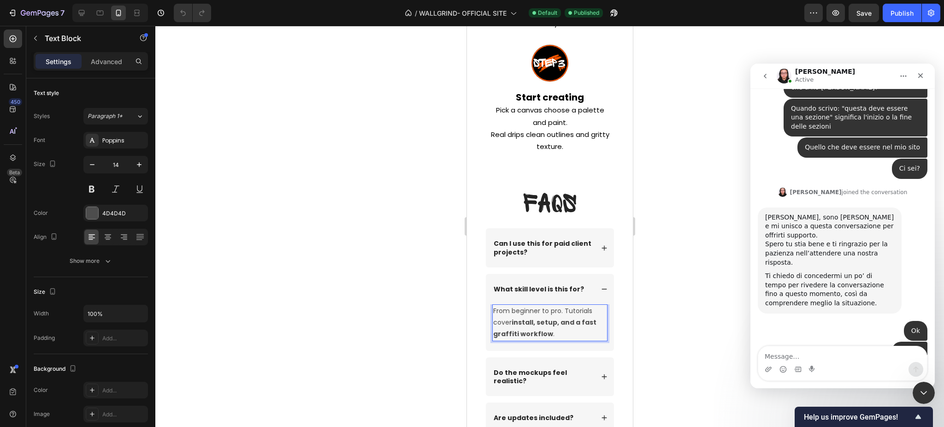
click at [548, 337] on p "From beginner to pro. Tutorials cover install, setup, and a fast graffiti workf…" at bounding box center [549, 322] width 113 height 35
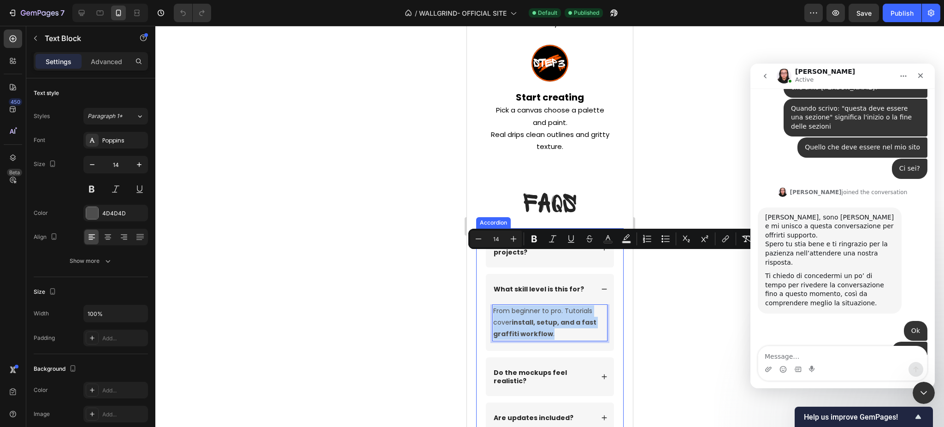
scroll to position [5428, 0]
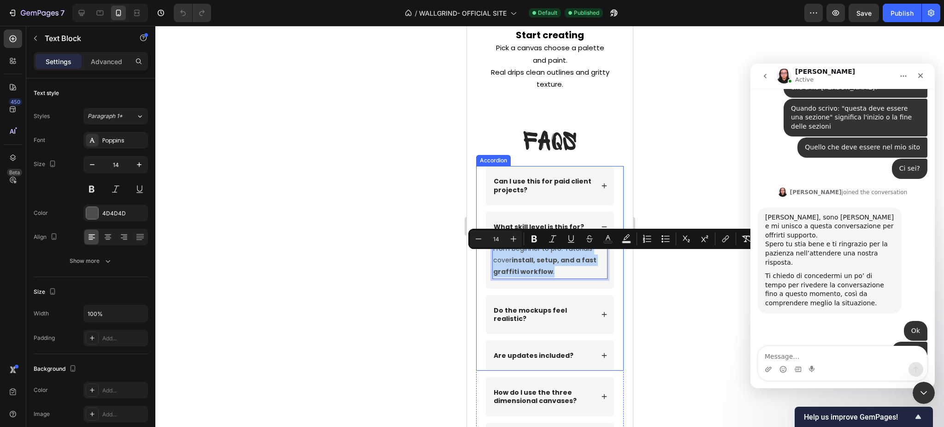
click at [508, 322] on strong "Do the mockups feel realistic?" at bounding box center [529, 314] width 73 height 18
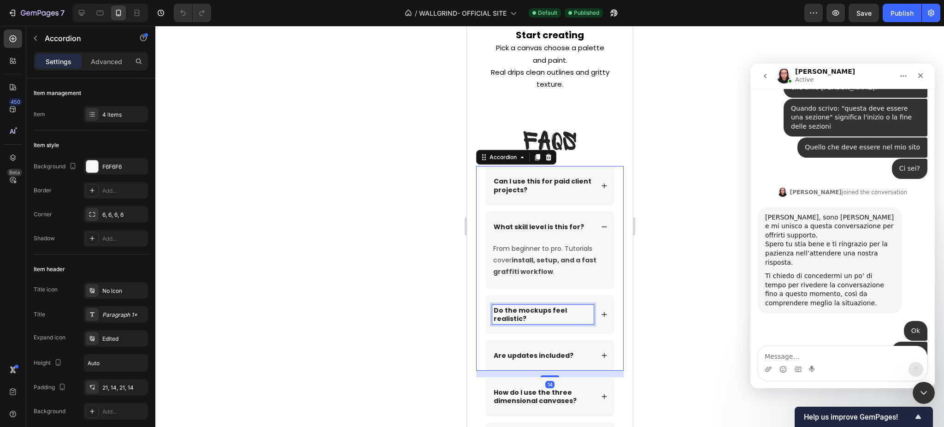
click at [508, 322] on strong "Do the mockups feel realistic?" at bounding box center [529, 314] width 73 height 18
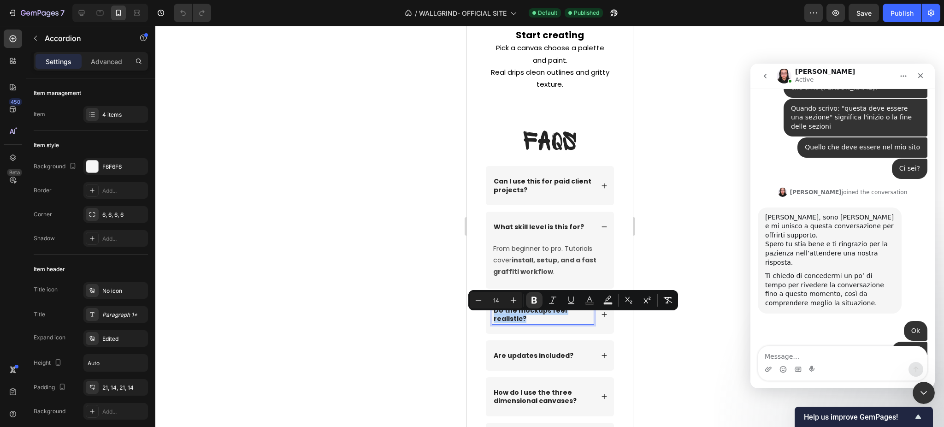
click at [600, 317] on icon at bounding box center [603, 314] width 6 height 6
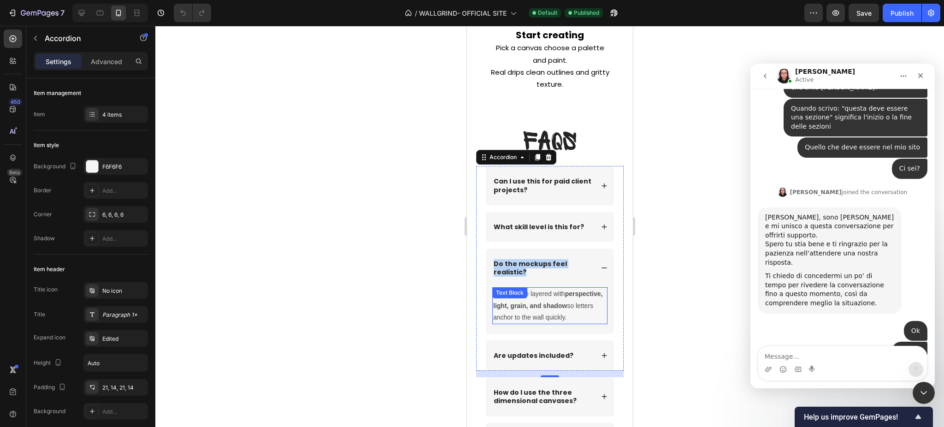
click at [517, 323] on p "Yes. They’re layered with perspective, light, grain, and shadow so letters anch…" at bounding box center [549, 305] width 113 height 35
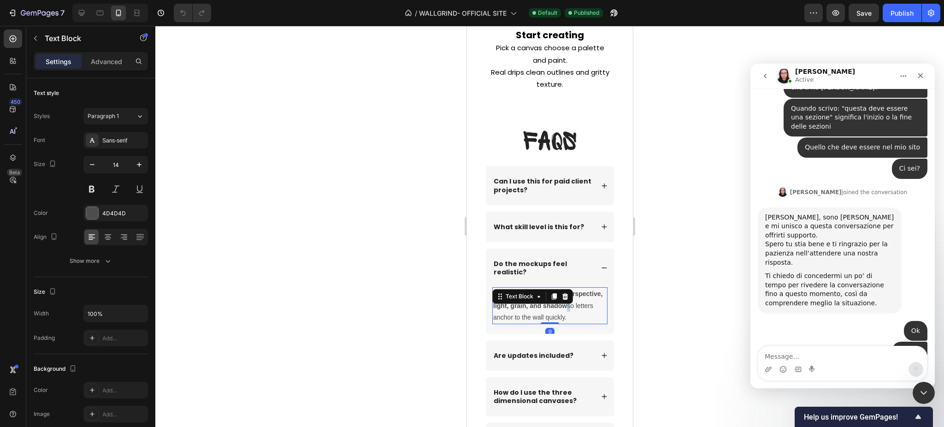
click at [517, 323] on p "Yes. They’re layered with perspective, light, grain, and shadow so letters anch…" at bounding box center [549, 305] width 113 height 35
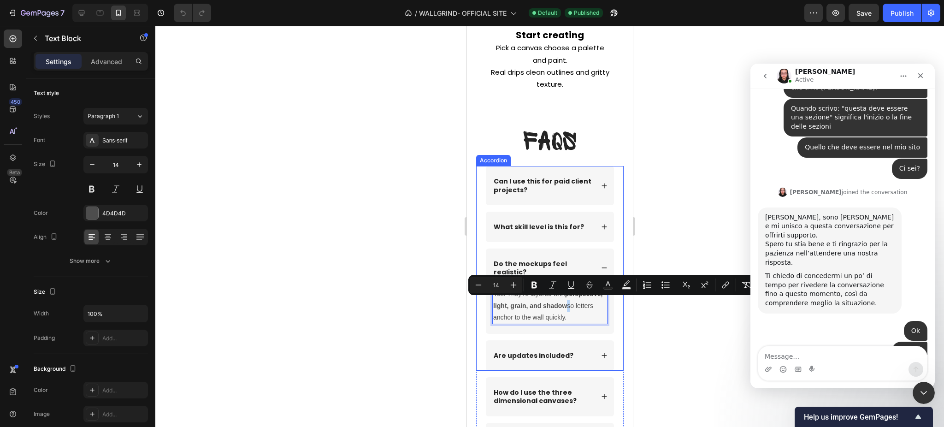
click at [533, 360] on strong "Are updates included?" at bounding box center [533, 355] width 80 height 9
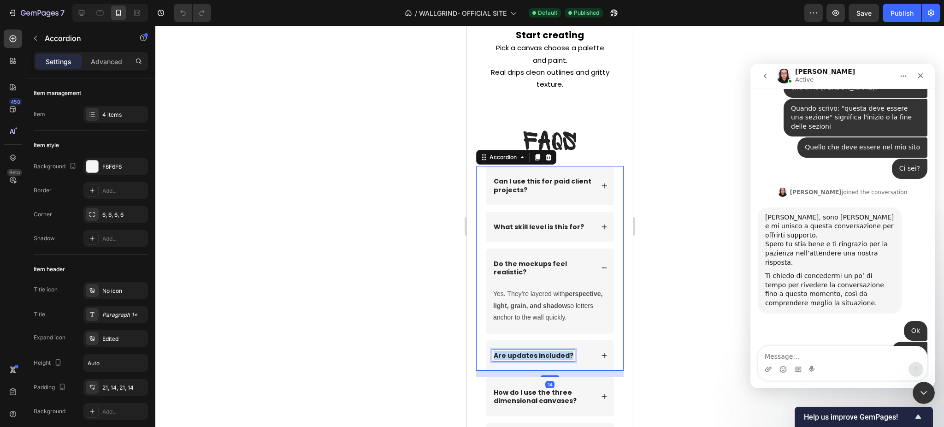
click at [533, 360] on strong "Are updates included?" at bounding box center [533, 355] width 80 height 9
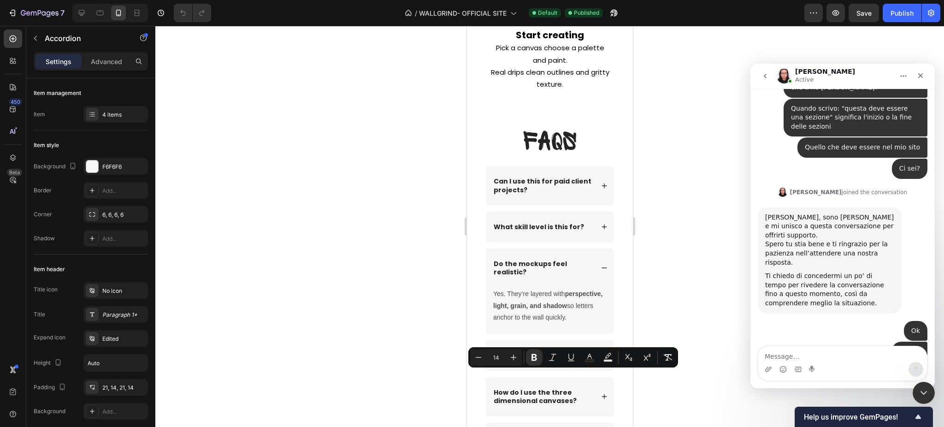
click at [592, 370] on div "Are updates included?" at bounding box center [549, 355] width 128 height 30
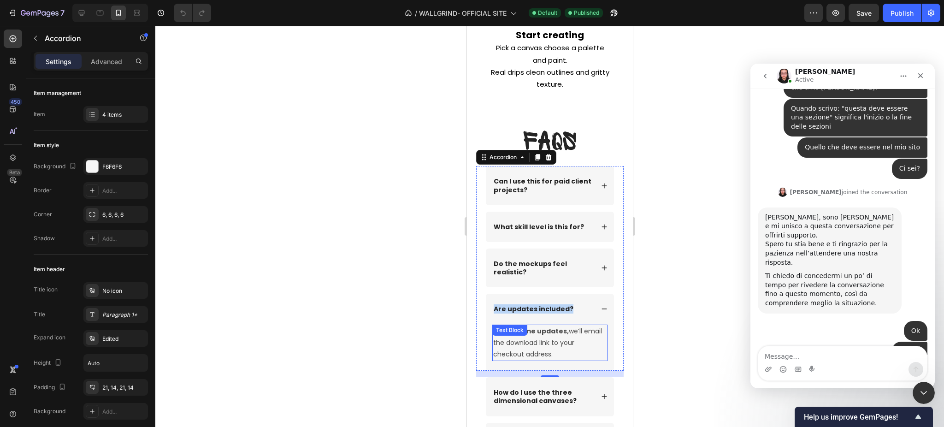
click at [503, 345] on div "Yes. Lifetime updates, we’ll email the download link to your checkout address. …" at bounding box center [549, 342] width 115 height 37
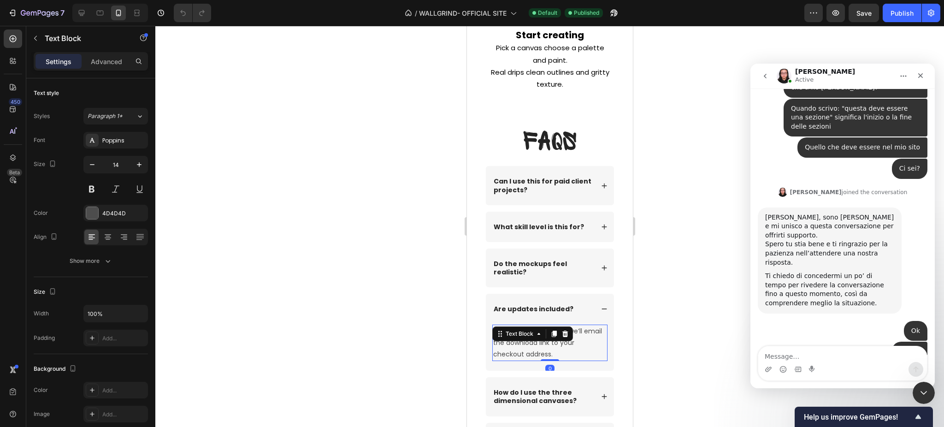
click at [503, 338] on div "Text Block" at bounding box center [518, 333] width 31 height 8
click at [550, 355] on p "Yes. Lifetime updates, we’ll email the download link to your checkout address." at bounding box center [549, 342] width 113 height 35
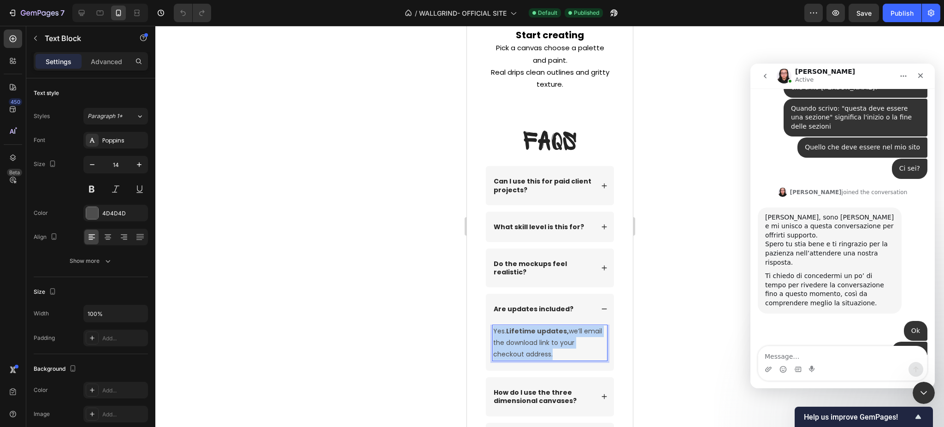
click at [550, 355] on p "Yes. Lifetime updates, we’ll email the download link to your checkout address." at bounding box center [549, 342] width 113 height 35
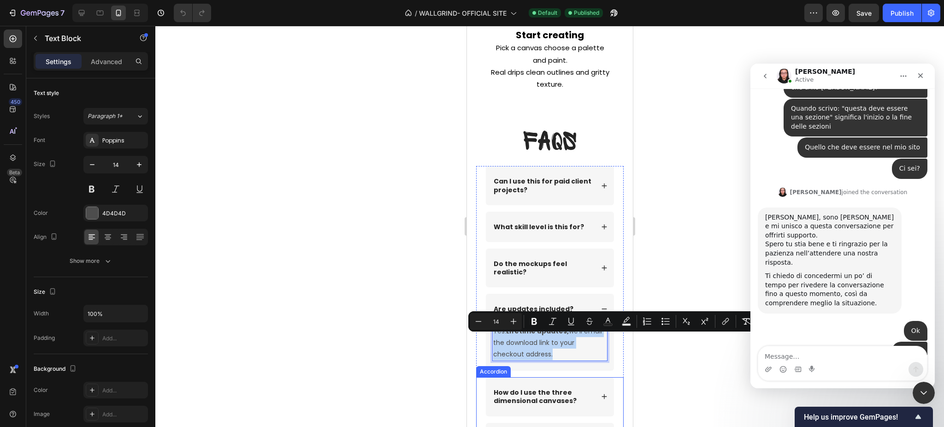
click at [546, 399] on strong "How do I use the three dimensional canvases?" at bounding box center [534, 396] width 83 height 18
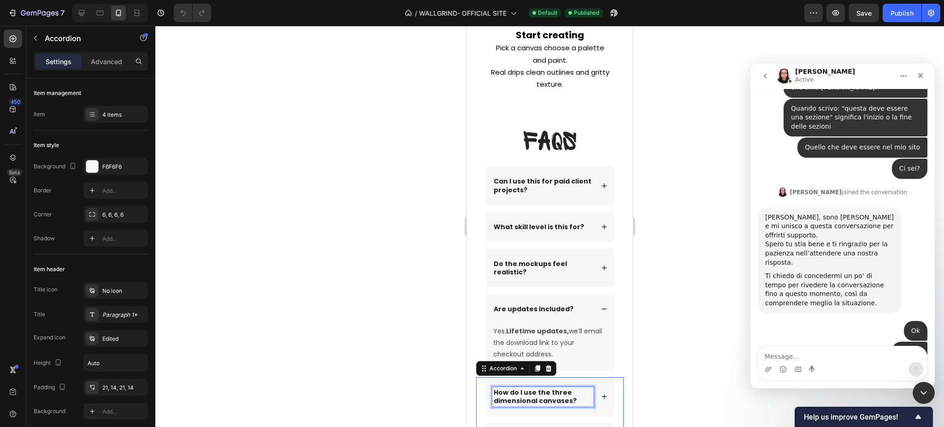
click at [546, 399] on strong "How do I use the three dimensional canvases?" at bounding box center [534, 396] width 83 height 18
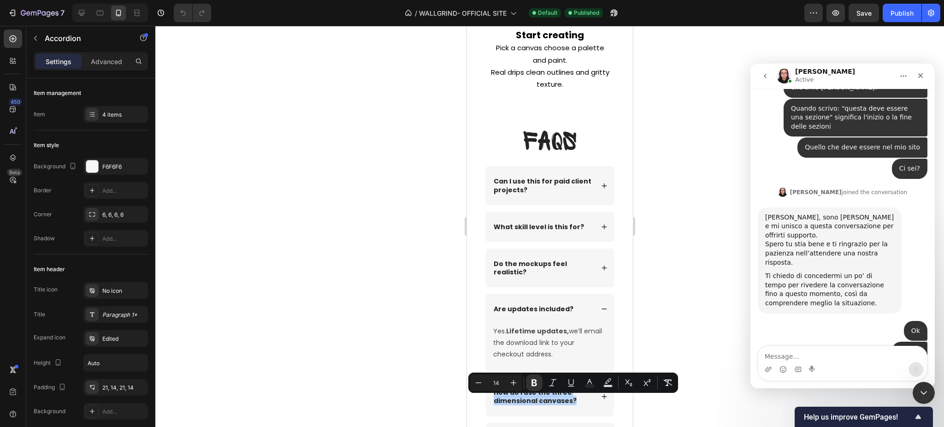
click at [600, 399] on icon at bounding box center [603, 396] width 6 height 6
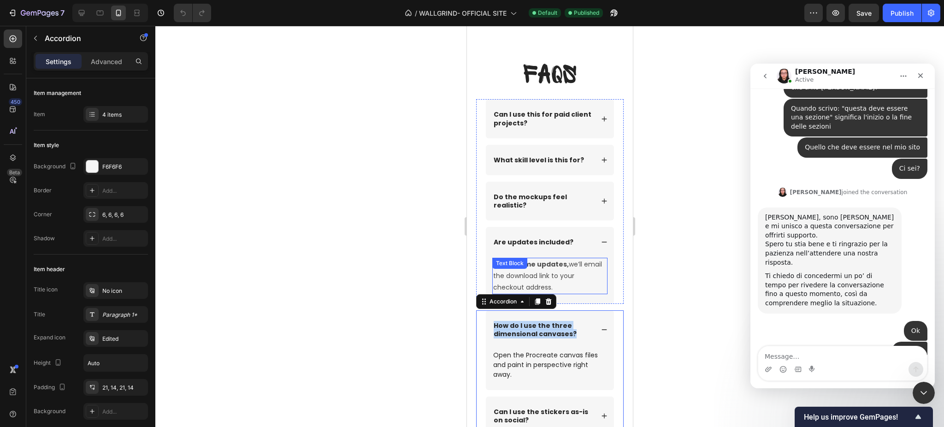
scroll to position [5494, 0]
click at [511, 359] on div "Text Block" at bounding box center [508, 355] width 31 height 8
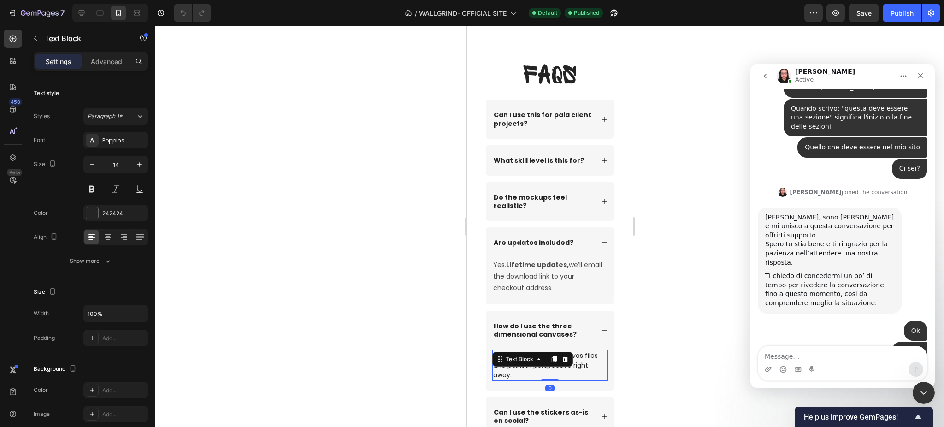
click at [522, 380] on p "Open the Procreate canvas files and paint in perspective right away." at bounding box center [549, 365] width 113 height 29
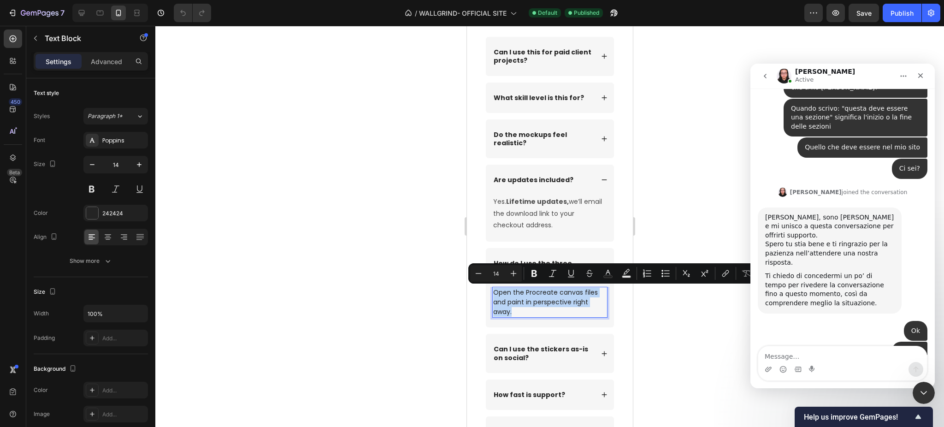
scroll to position [5566, 0]
click at [516, 355] on strong "Can I use the stickers as-is on social?" at bounding box center [540, 352] width 94 height 18
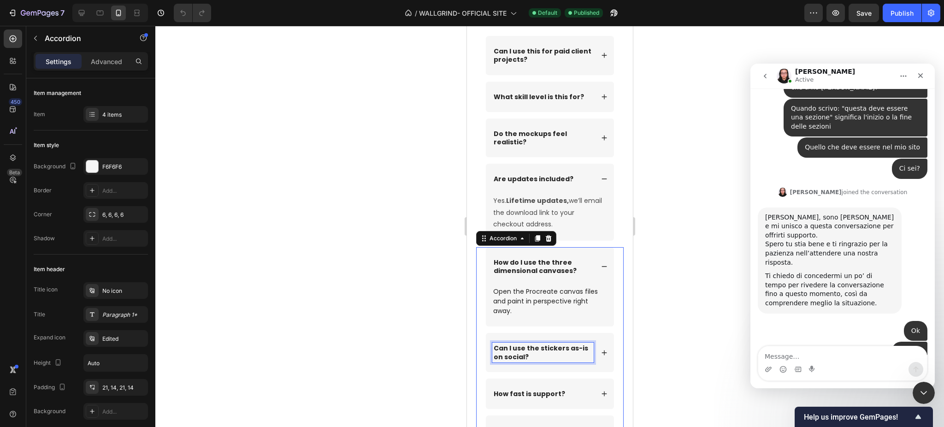
click at [516, 355] on strong "Can I use the stickers as-is on social?" at bounding box center [540, 352] width 94 height 18
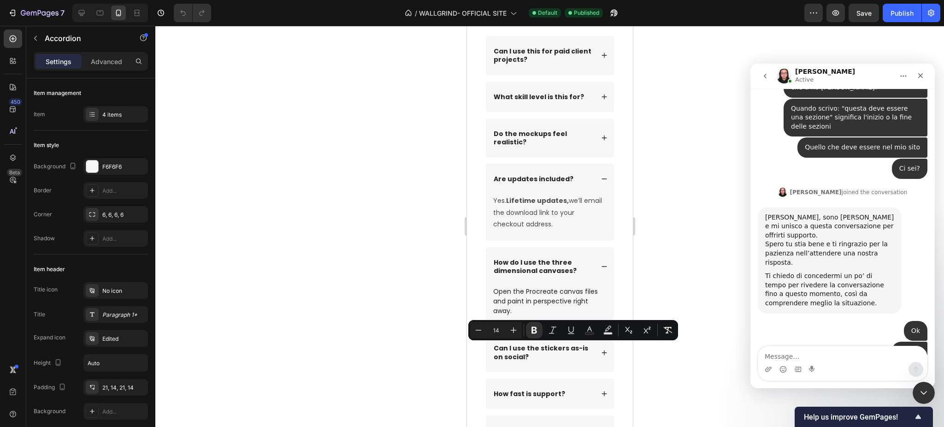
click at [596, 357] on div "Can I use the stickers as-is on social?" at bounding box center [549, 352] width 128 height 39
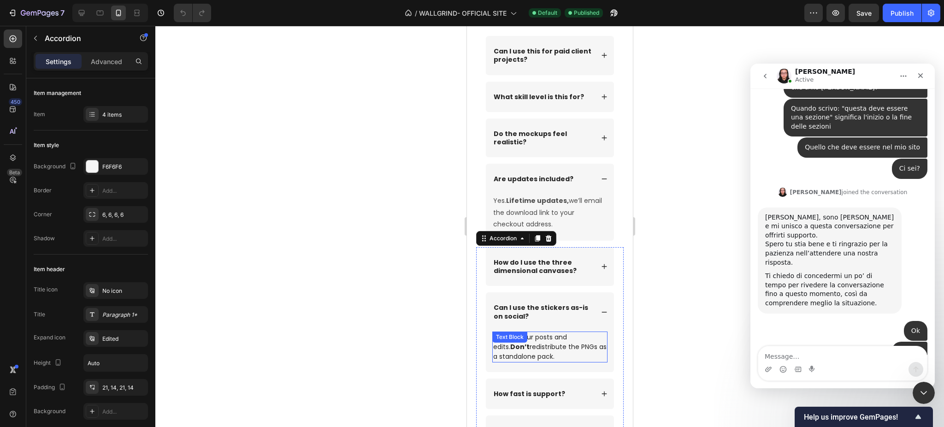
click at [520, 341] on div "Text Block" at bounding box center [508, 337] width 31 height 8
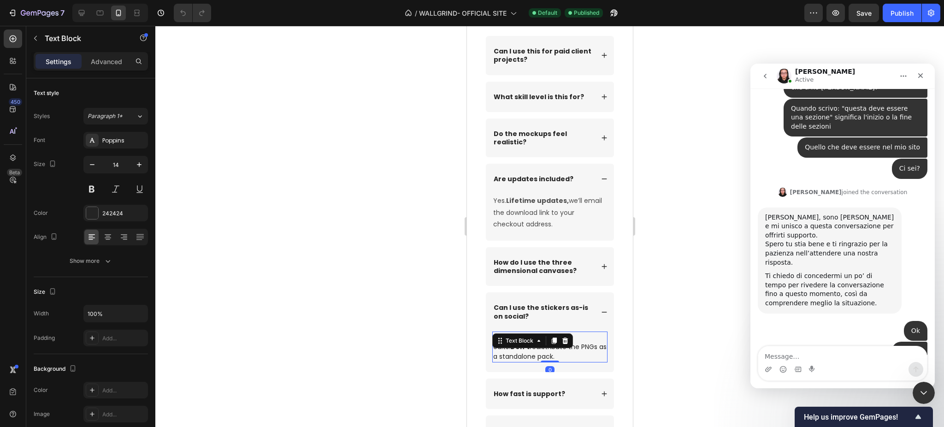
click at [538, 358] on p "Yes, for your posts and edits. Don’t redistribute the PNGs as a standalone pack." at bounding box center [549, 346] width 113 height 29
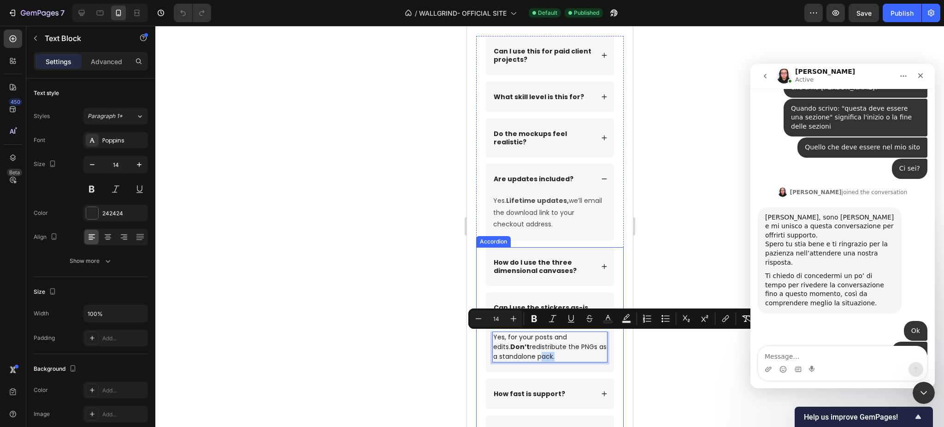
click at [534, 392] on strong "How fast is support?" at bounding box center [528, 393] width 71 height 9
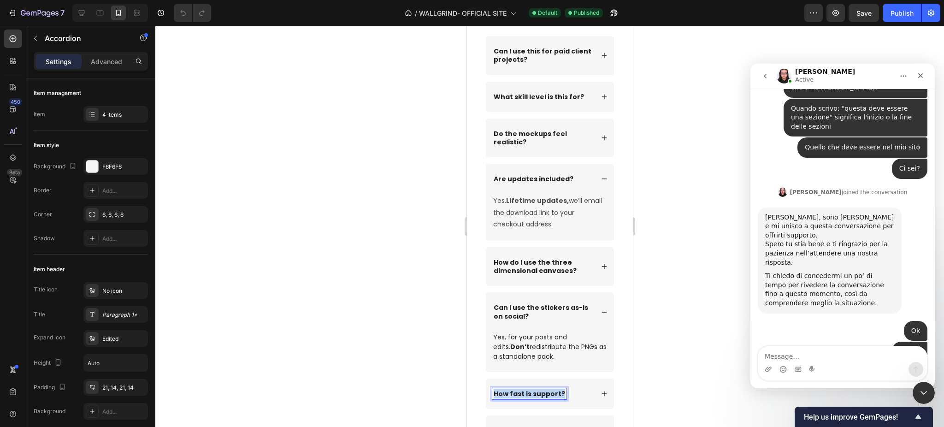
click at [534, 392] on strong "How fast is support?" at bounding box center [528, 393] width 71 height 9
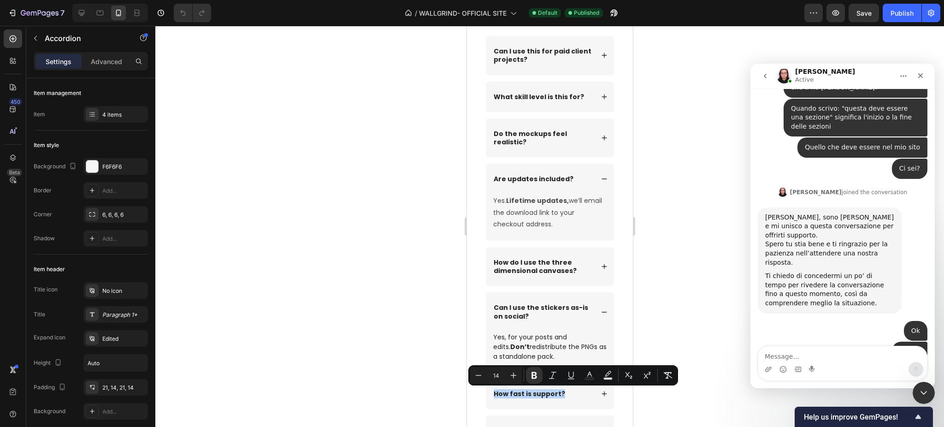
click at [580, 388] on div "How fast is support?" at bounding box center [542, 393] width 101 height 11
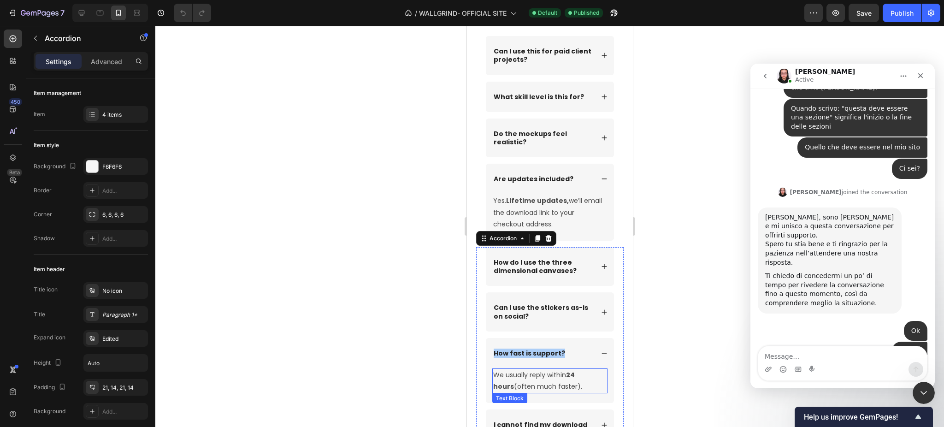
click at [522, 379] on p "We usually reply within 24 hours (often much faster)." at bounding box center [549, 380] width 113 height 23
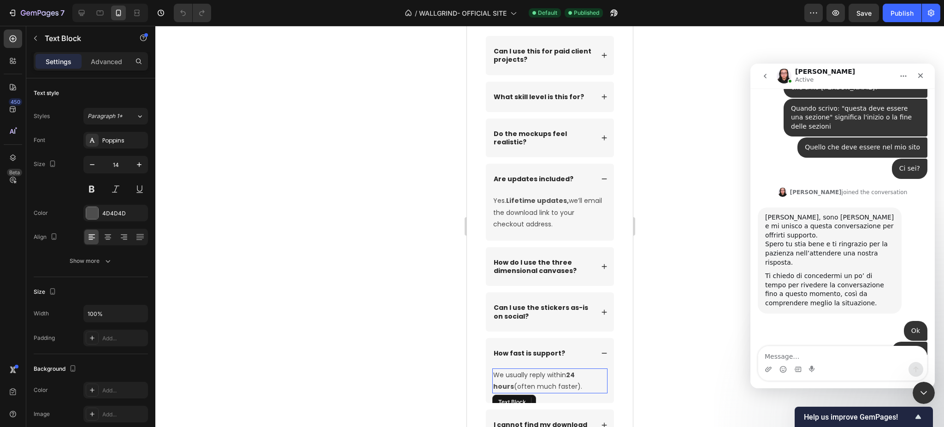
click at [522, 379] on p "We usually reply within 24 hours (often much faster)." at bounding box center [549, 380] width 113 height 23
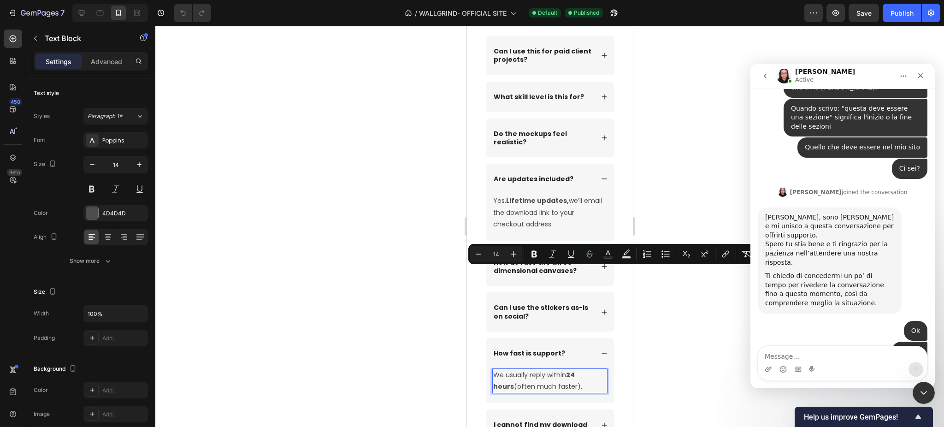
scroll to position [5670, 0]
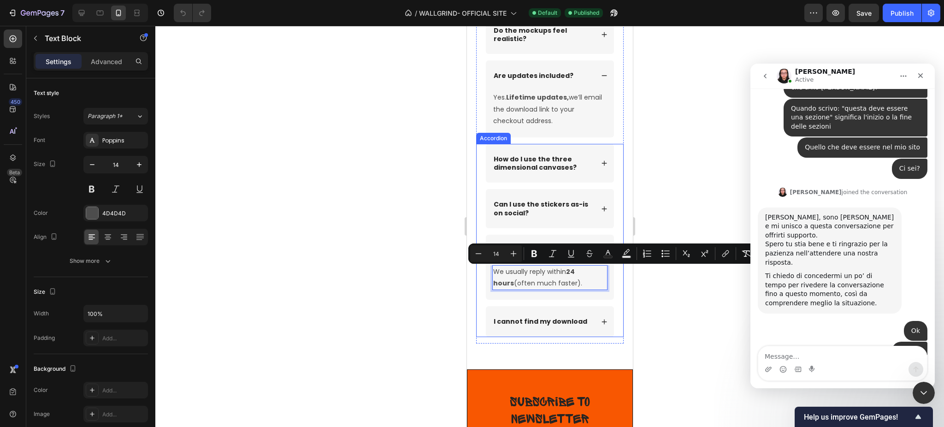
click at [522, 323] on strong "I cannot find my download" at bounding box center [540, 321] width 94 height 9
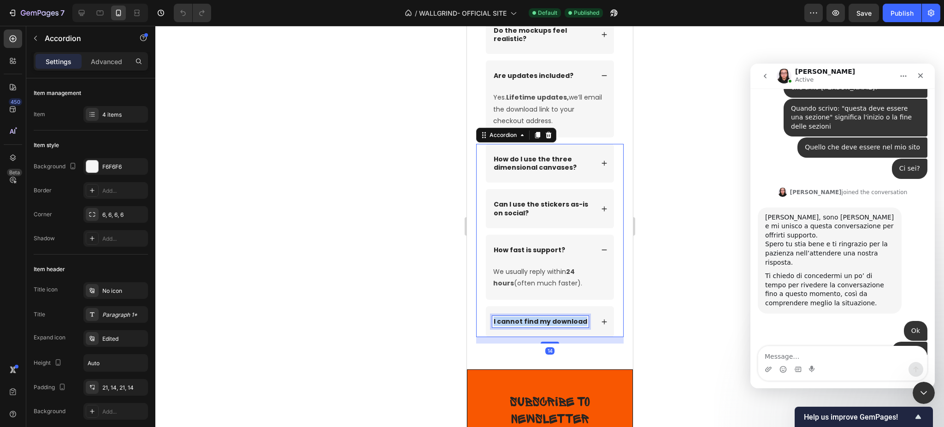
click at [522, 323] on strong "I cannot find my download" at bounding box center [540, 321] width 94 height 9
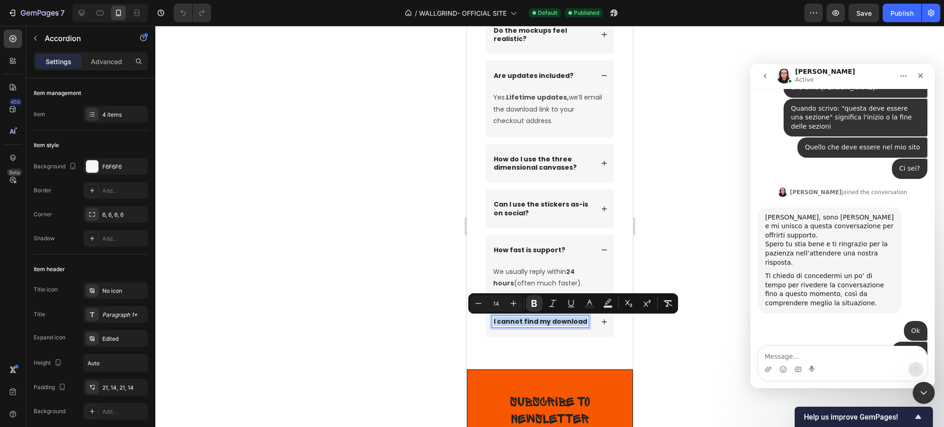
click at [600, 321] on icon at bounding box center [603, 321] width 6 height 6
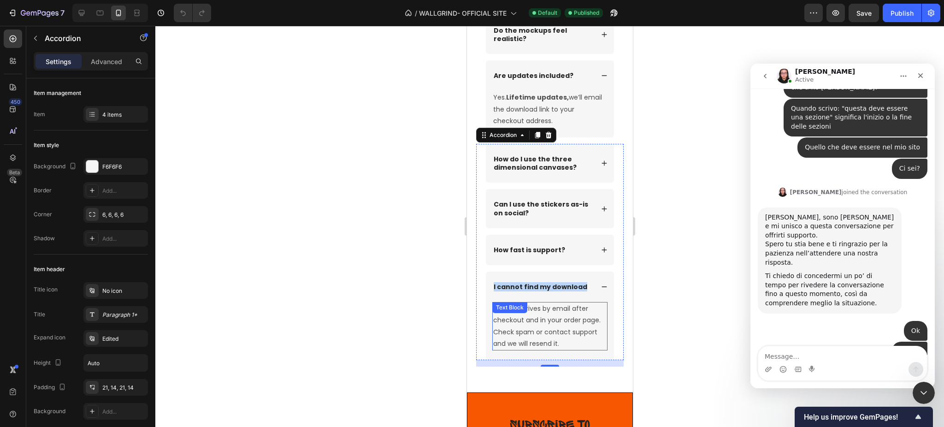
click at [527, 338] on p "The link arrives by email after checkout and in your order page. Check spam or …" at bounding box center [549, 326] width 113 height 47
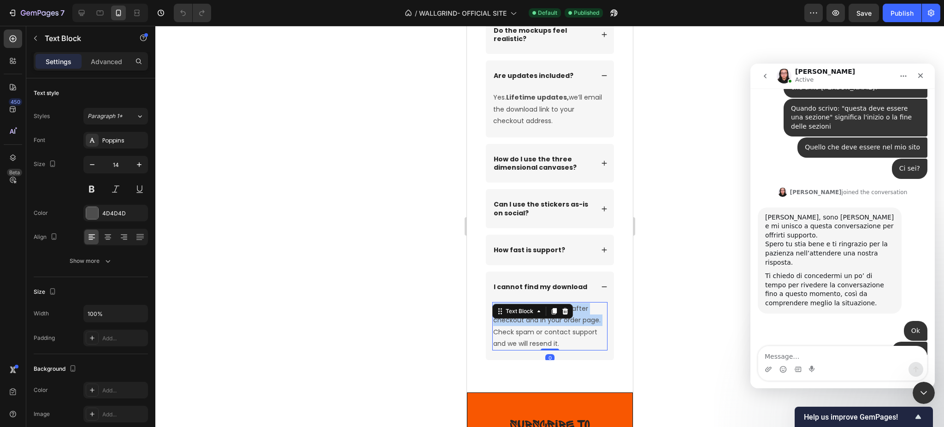
click at [527, 338] on p "The link arrives by email after checkout and in your order page. Check spam or …" at bounding box center [549, 326] width 113 height 47
click at [544, 346] on p "The link arrives by email after checkout and in your order page. Check spam or …" at bounding box center [549, 326] width 113 height 47
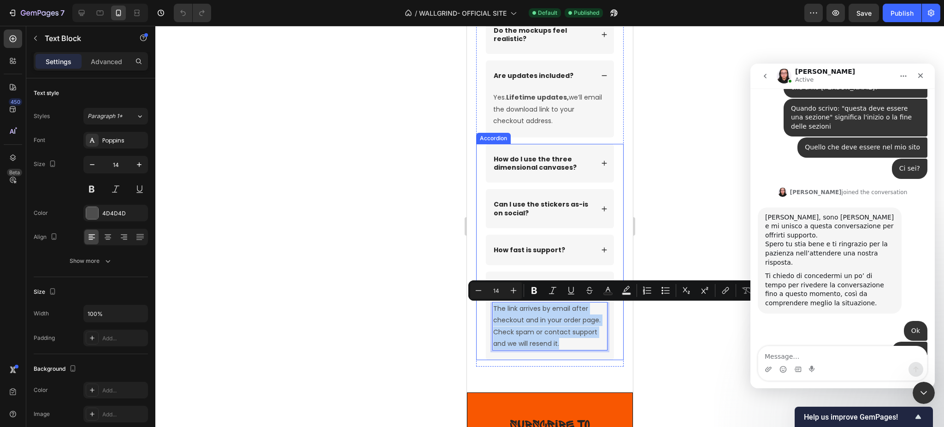
drag, startPoint x: 560, startPoint y: 353, endPoint x: 490, endPoint y: 306, distance: 84.0
click at [490, 306] on div "The link arrives by email after checkout and in your order page. Check spam or …" at bounding box center [549, 331] width 128 height 58
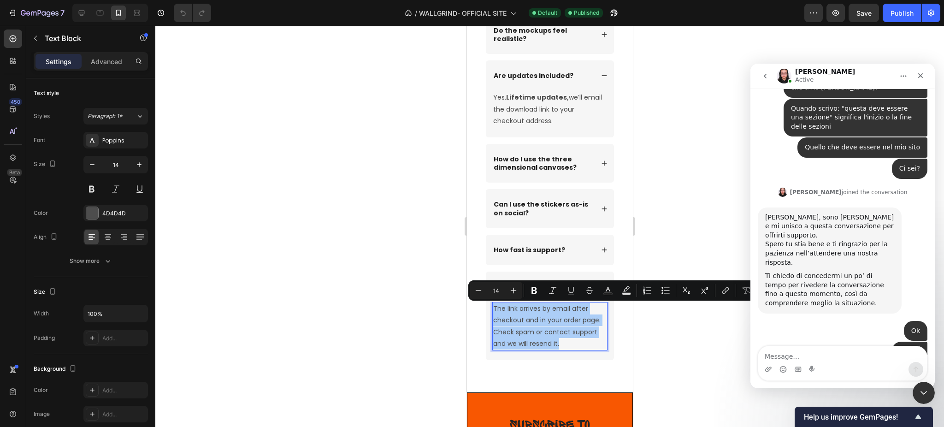
click at [411, 286] on div at bounding box center [549, 226] width 788 height 401
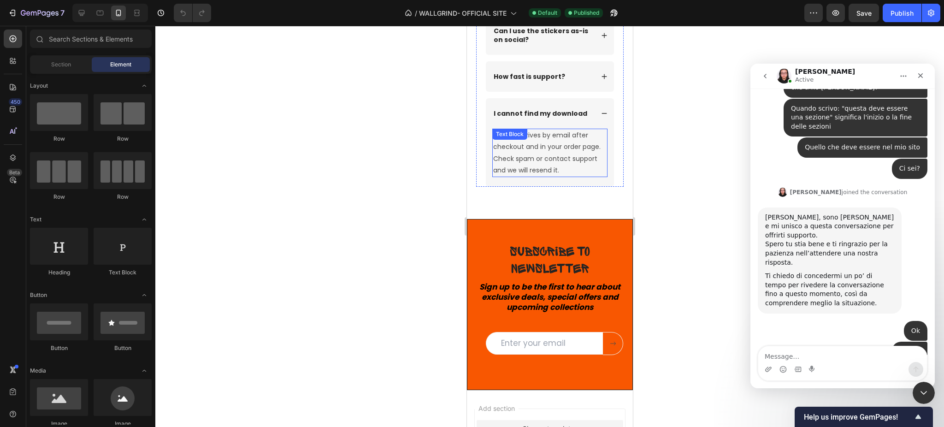
scroll to position [5843, 0]
click at [816, 362] on div "Messenger Intercom" at bounding box center [842, 369] width 169 height 15
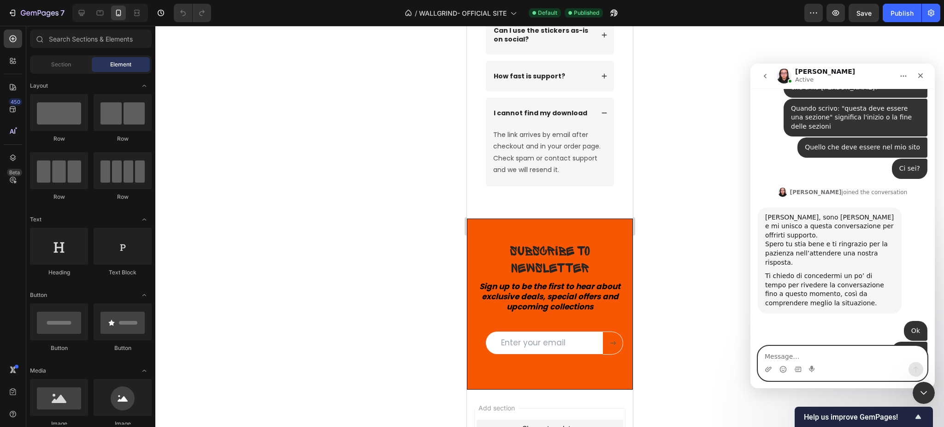
click at [814, 356] on textarea "Message…" at bounding box center [842, 354] width 169 height 16
type textarea "CI SEI?"
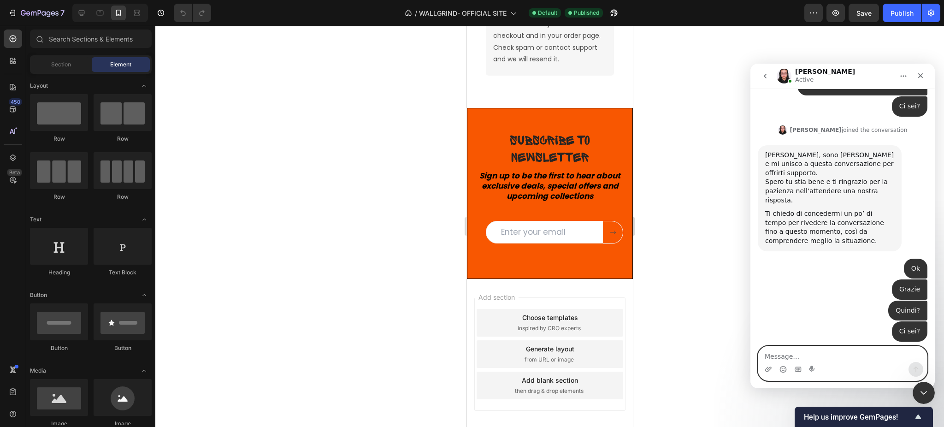
scroll to position [11936, 0]
type textarea "O"
type textarea "OK GRAZIE"
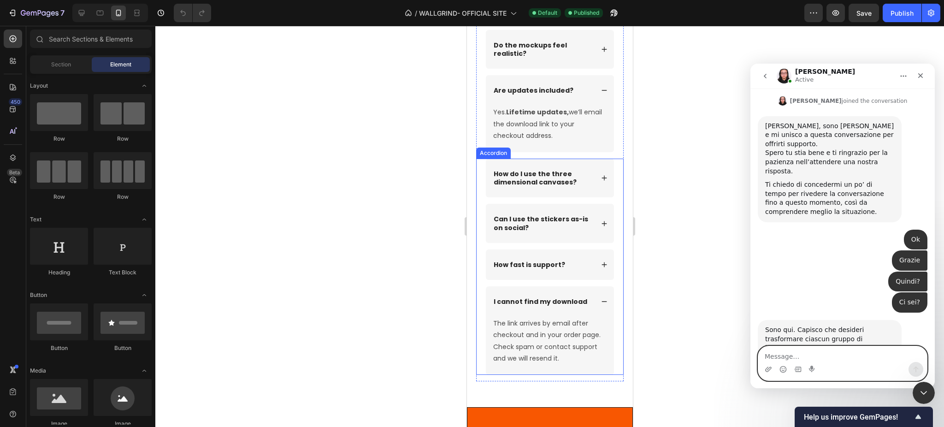
scroll to position [5946, 0]
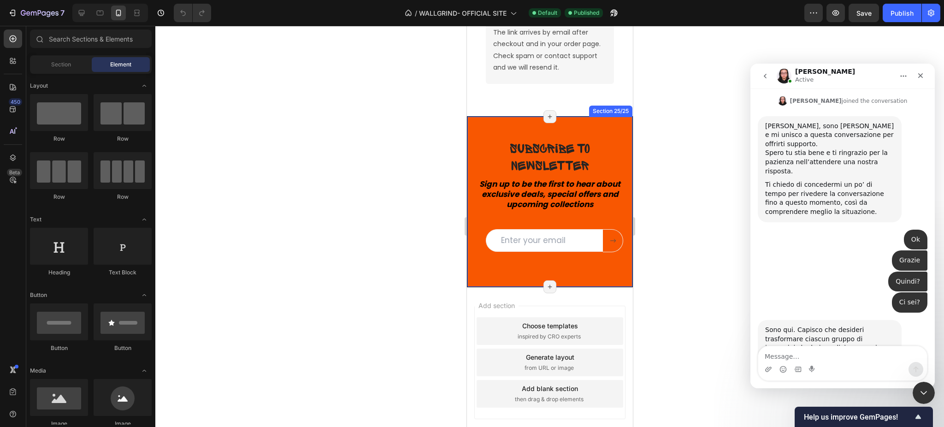
click at [473, 139] on div "Subscribe to newsletter Heading Subscribe to newsletter Heading Sign up to be t…" at bounding box center [549, 201] width 166 height 171
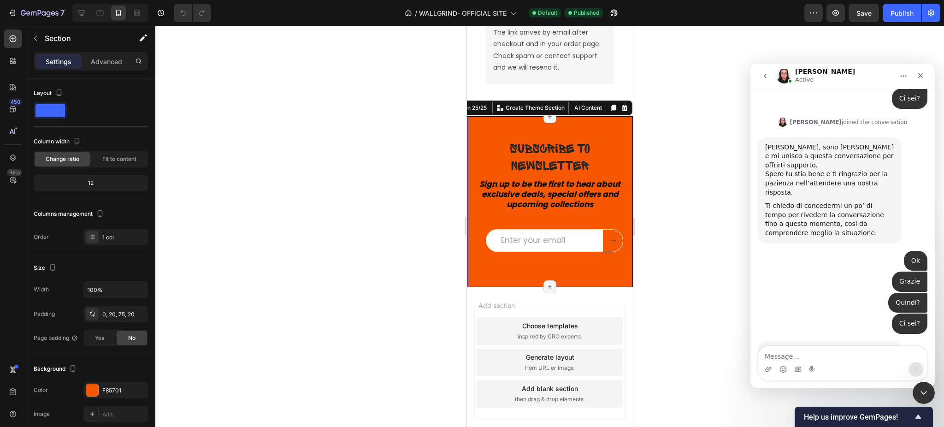
click at [692, 209] on div at bounding box center [549, 226] width 788 height 401
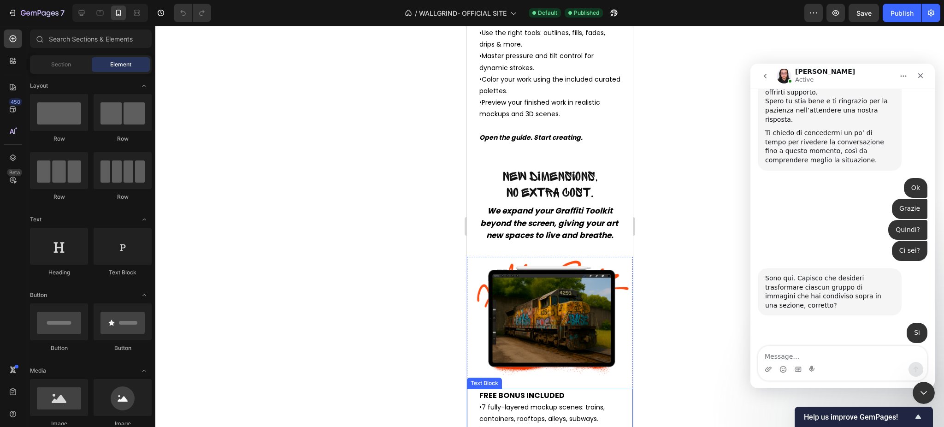
scroll to position [3723, 0]
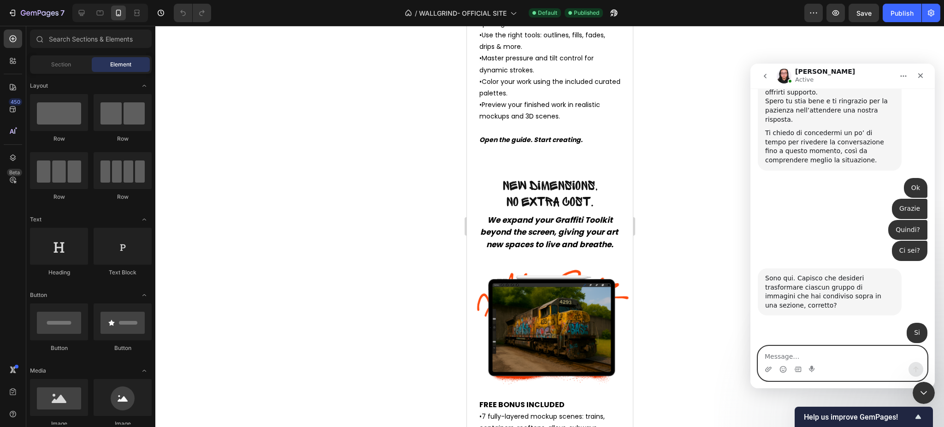
click at [830, 355] on textarea "Message…" at bounding box center [842, 354] width 169 height 16
type textarea "stai lavorando sulla mia pagina principale?"
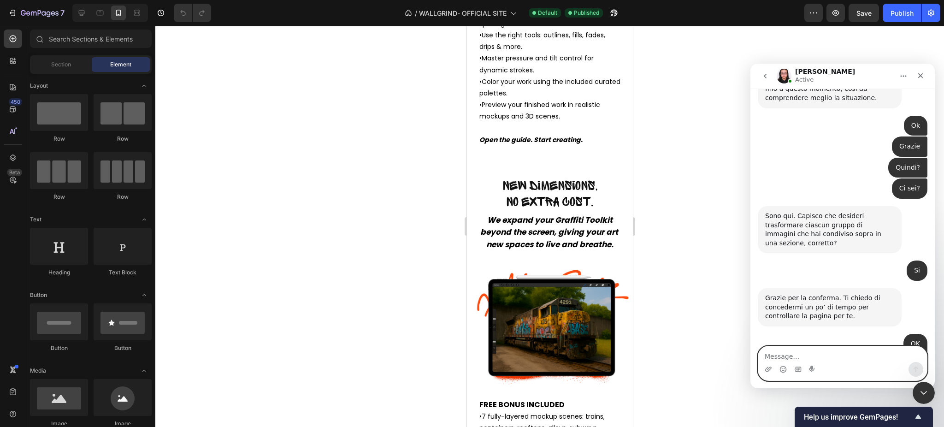
scroll to position [12109, 0]
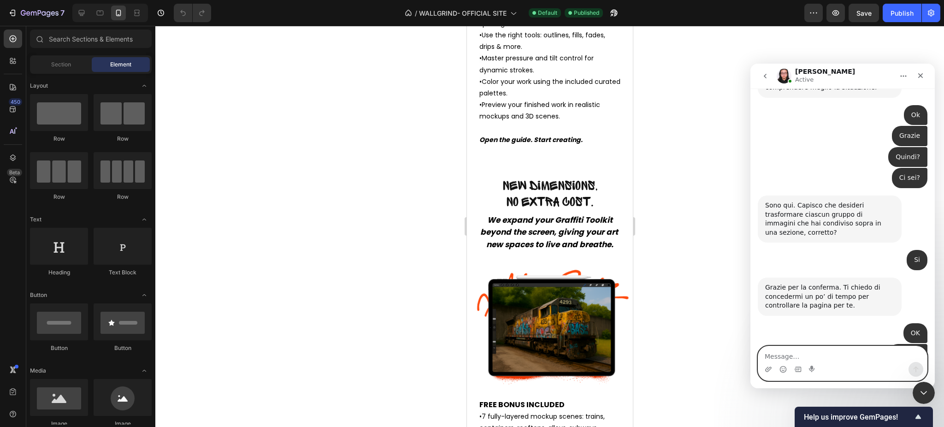
click at [831, 352] on textarea "Message…" at bounding box center [842, 354] width 169 height 16
type textarea "si"
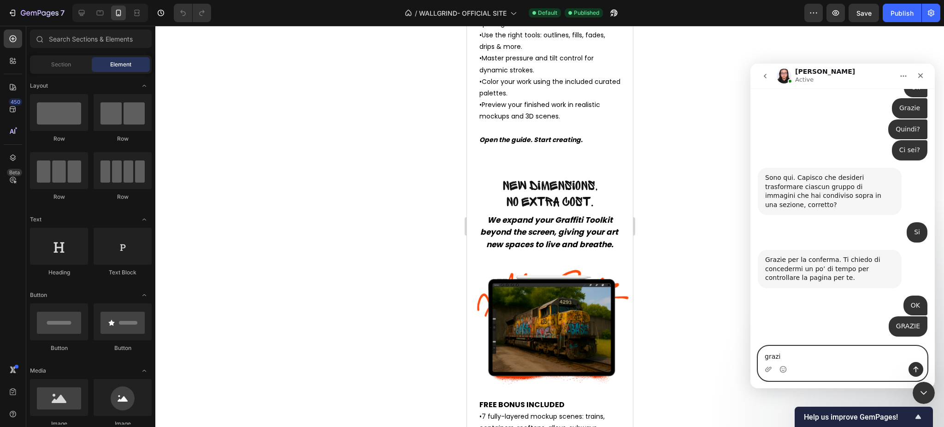
type textarea "grazie"
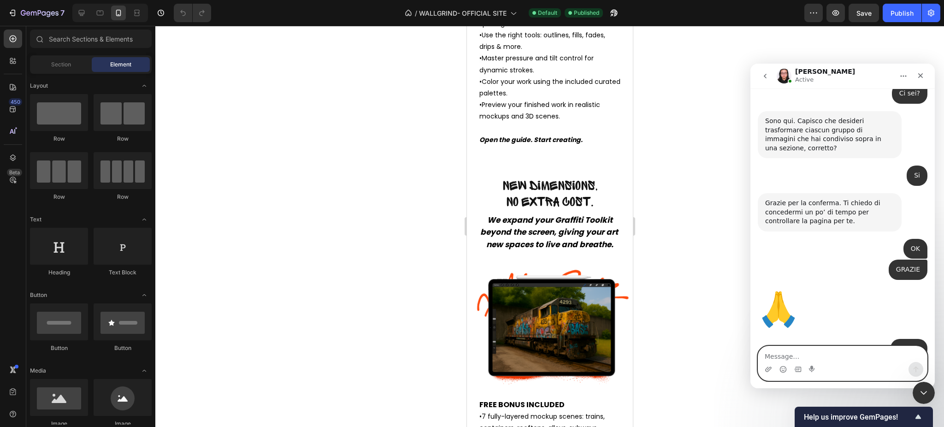
scroll to position [12194, 0]
type textarea "grazie"
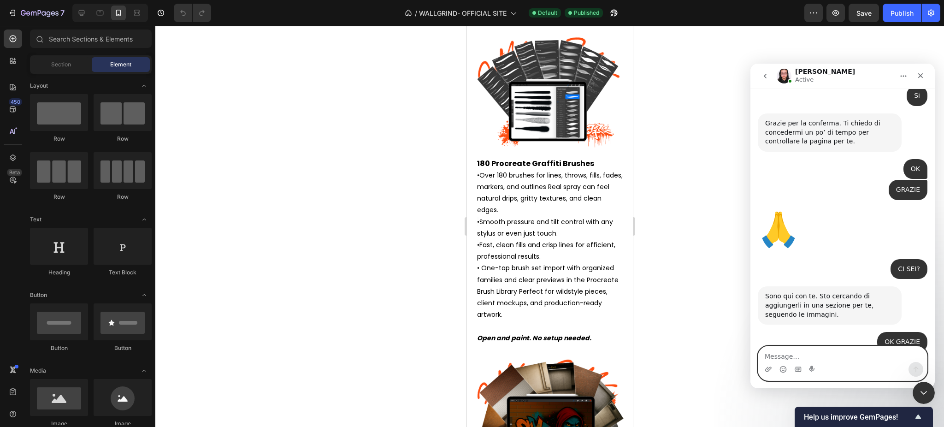
scroll to position [1610, 0]
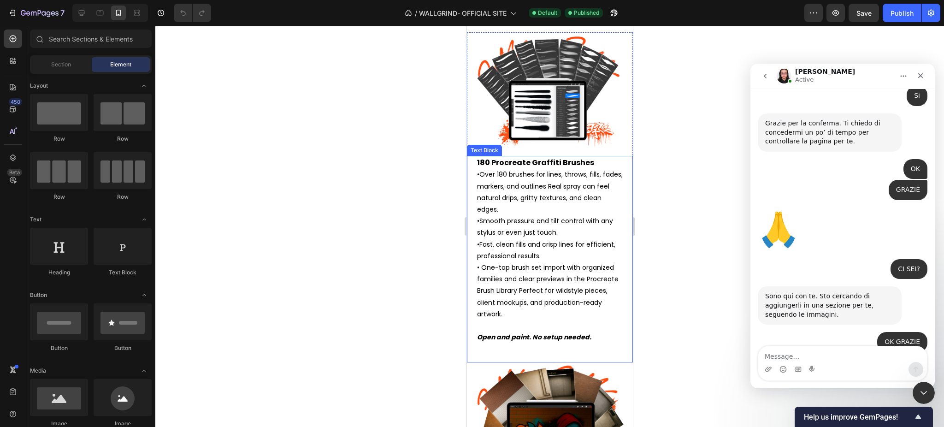
click at [487, 290] on p "180 Procreate Graffiti Brushes • Over 180 brushes for lines, throws, fills, fad…" at bounding box center [549, 250] width 146 height 186
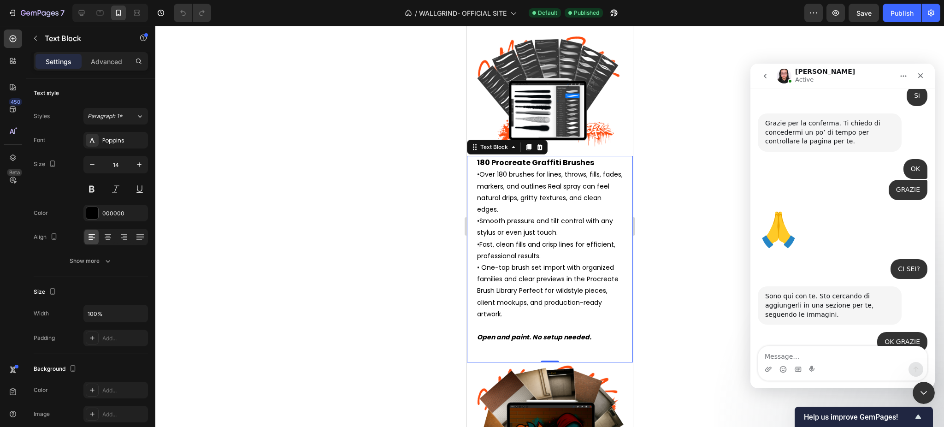
click at [667, 271] on div at bounding box center [549, 226] width 788 height 401
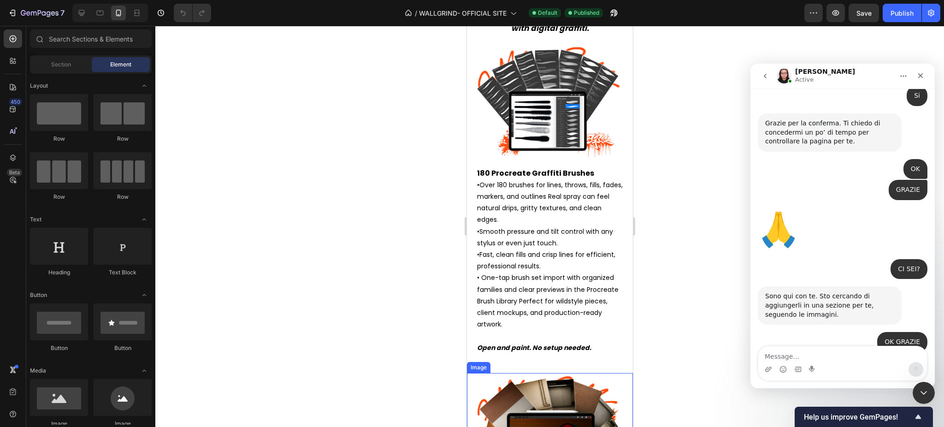
scroll to position [1568, 0]
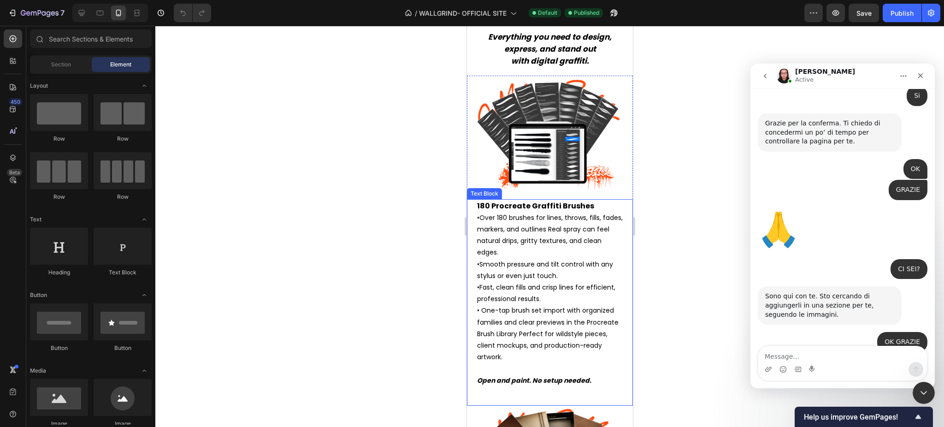
click at [592, 200] on p "180 Procreate Graffiti Brushes • Over 180 brushes for lines, throws, fills, fad…" at bounding box center [549, 293] width 146 height 186
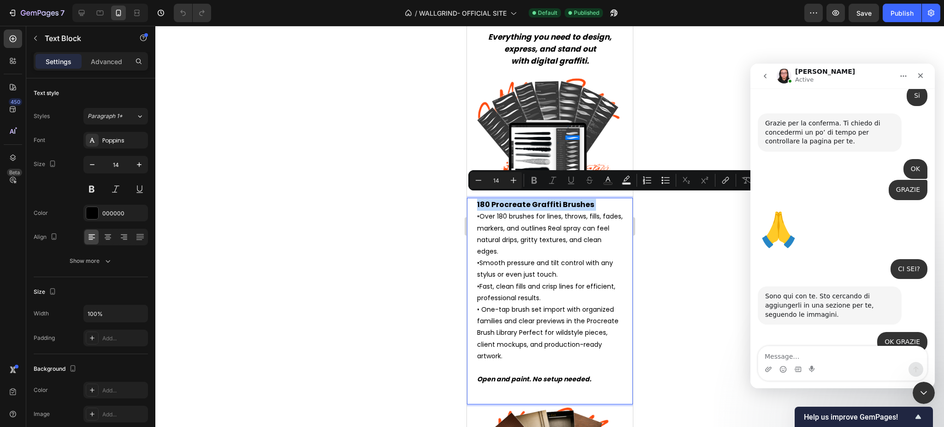
click at [592, 199] on p "180 Procreate Graffiti Brushes • Over 180 brushes for lines, throws, fills, fad…" at bounding box center [549, 292] width 146 height 186
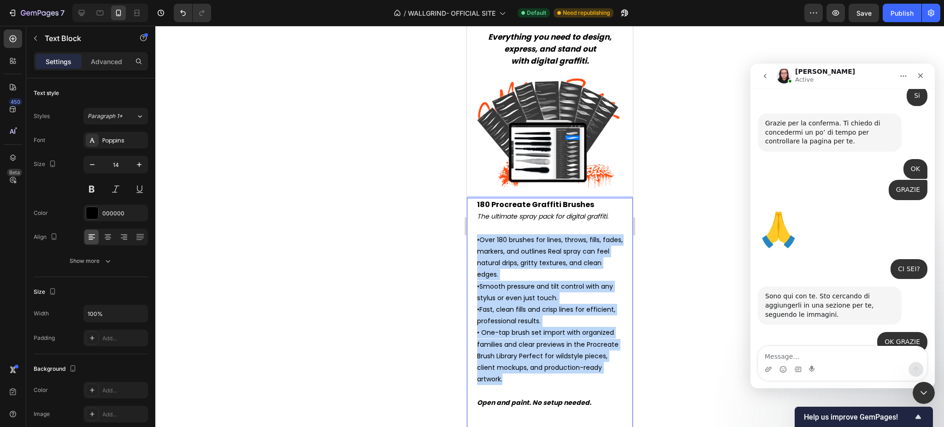
drag, startPoint x: 477, startPoint y: 231, endPoint x: 584, endPoint y: 375, distance: 179.4
click at [584, 375] on p "180 Procreate Graffiti Brushes The ultimate spray pack for digital graffiti. • …" at bounding box center [549, 304] width 146 height 210
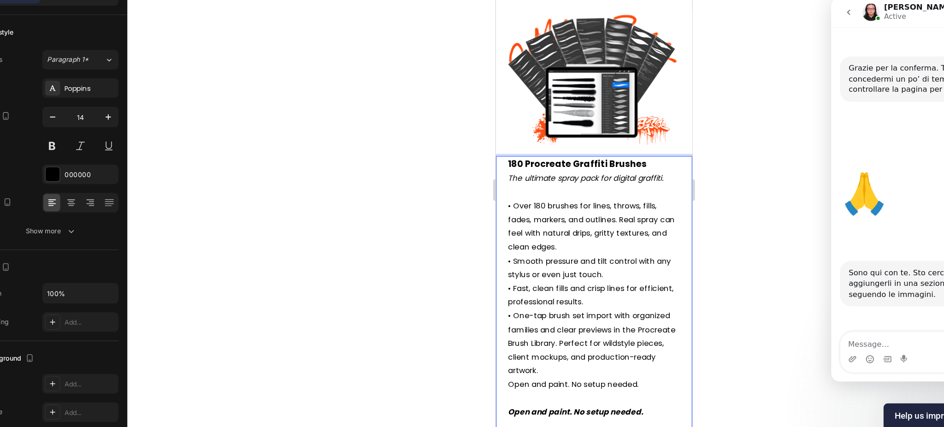
scroll to position [0, 0]
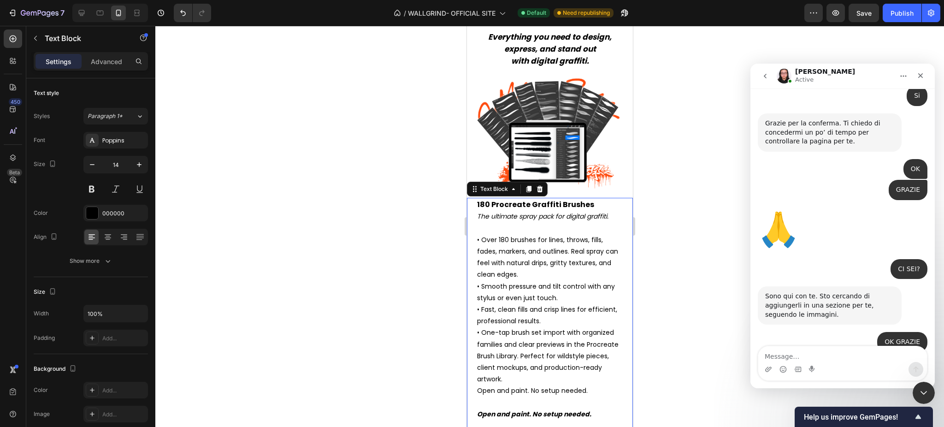
click at [405, 271] on div at bounding box center [549, 226] width 788 height 401
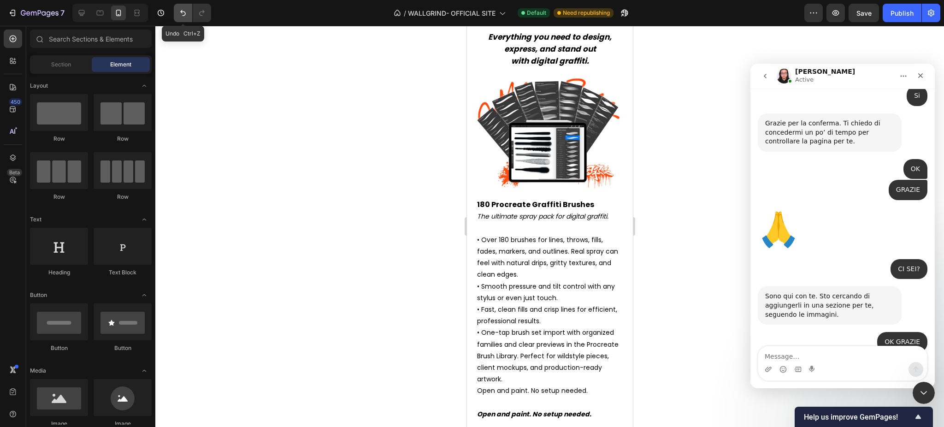
click at [178, 12] on icon "Undo/Redo" at bounding box center [182, 12] width 9 height 9
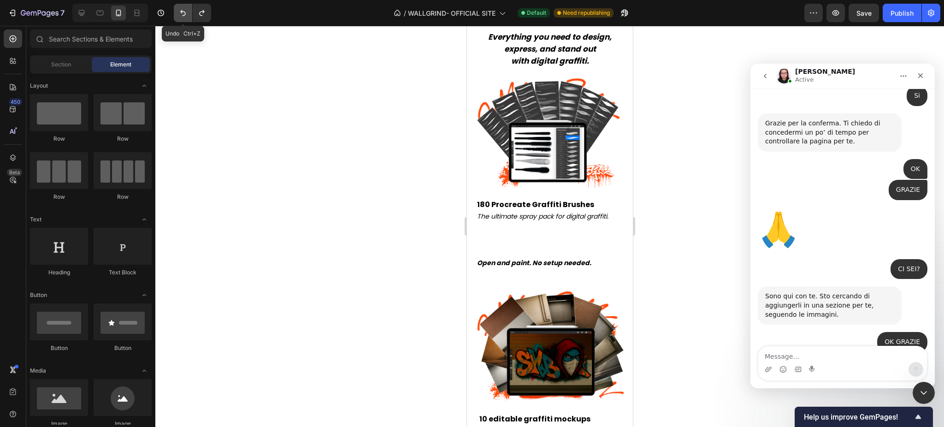
click at [179, 13] on icon "Undo/Redo" at bounding box center [182, 12] width 9 height 9
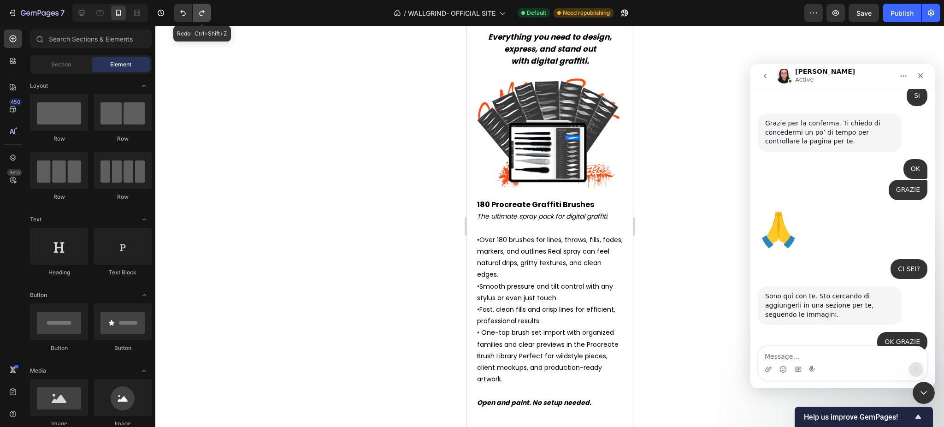
click at [199, 12] on icon "Undo/Redo" at bounding box center [201, 12] width 9 height 9
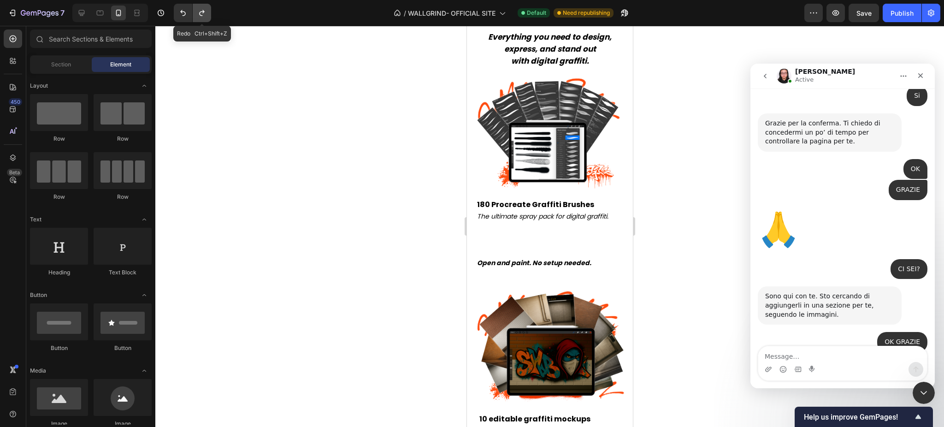
click at [198, 12] on icon "Undo/Redo" at bounding box center [201, 12] width 9 height 9
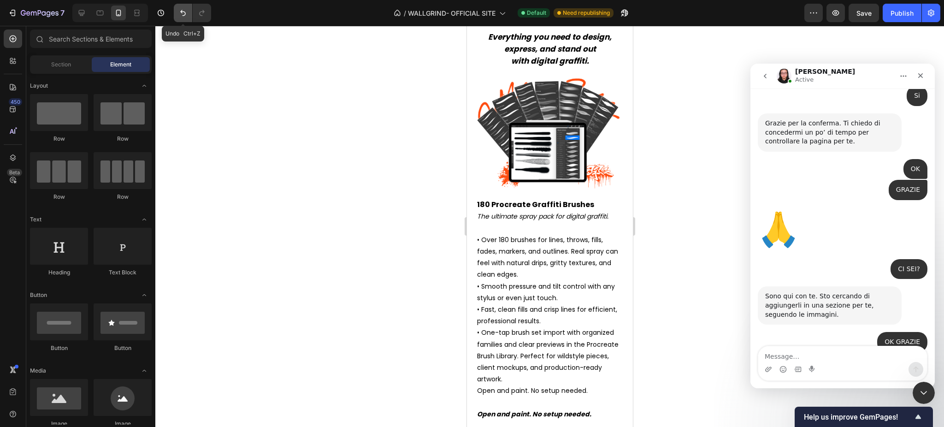
click at [179, 12] on icon "Undo/Redo" at bounding box center [182, 12] width 9 height 9
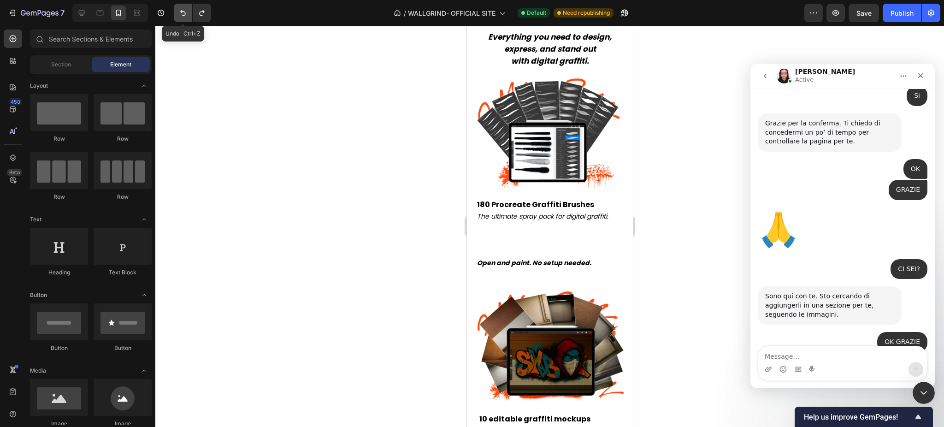
click at [179, 12] on icon "Undo/Redo" at bounding box center [182, 12] width 9 height 9
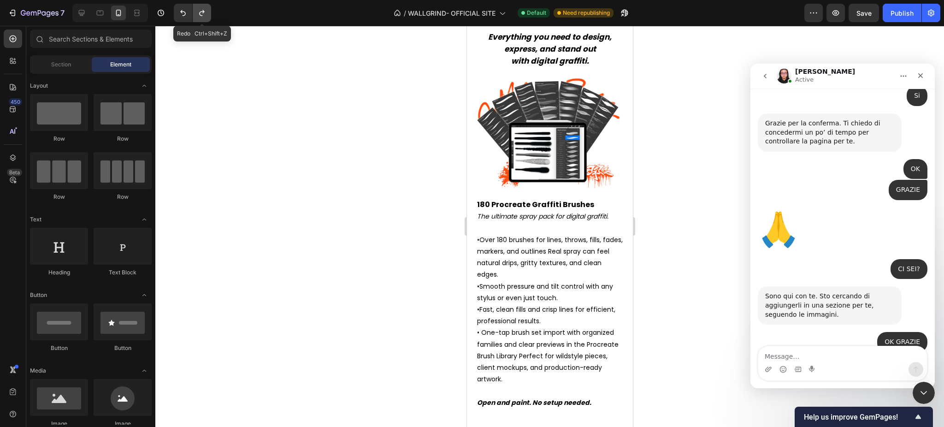
click at [200, 15] on icon "Undo/Redo" at bounding box center [201, 12] width 9 height 9
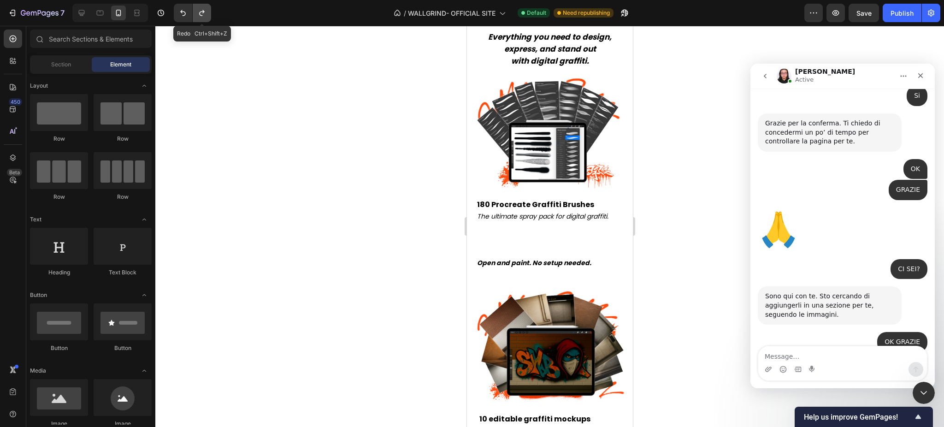
click at [200, 15] on icon "Undo/Redo" at bounding box center [201, 12] width 9 height 9
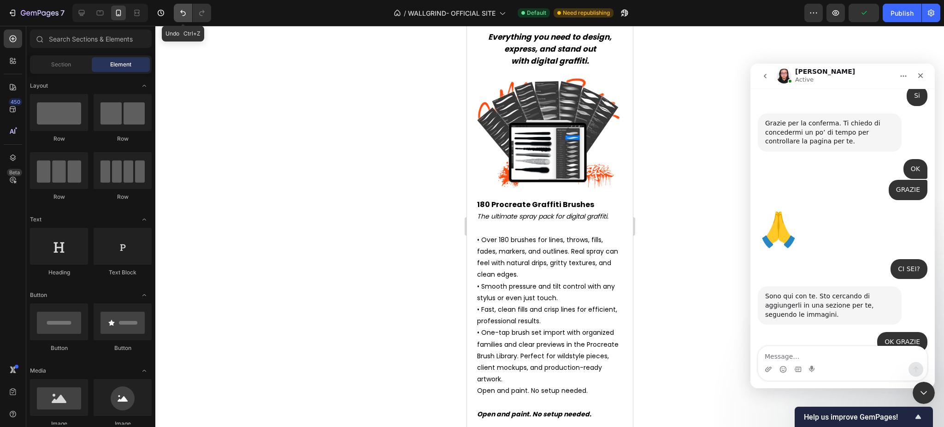
click at [177, 15] on button "Undo/Redo" at bounding box center [183, 13] width 18 height 18
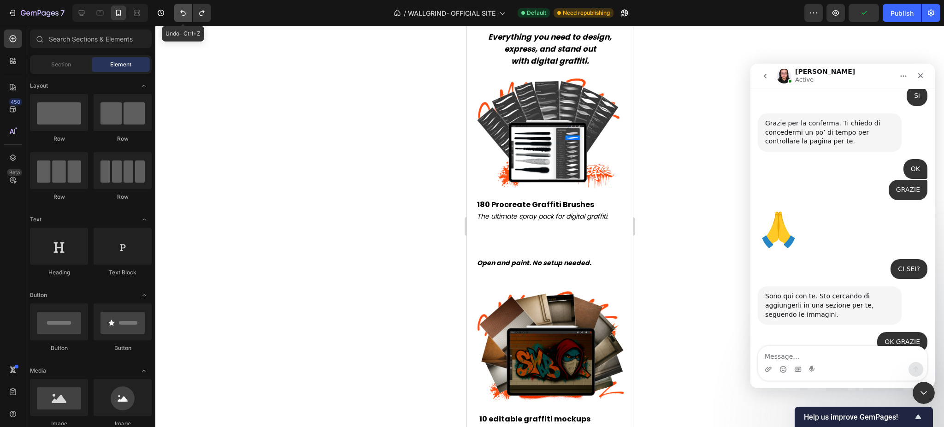
click at [177, 15] on button "Undo/Redo" at bounding box center [183, 13] width 18 height 18
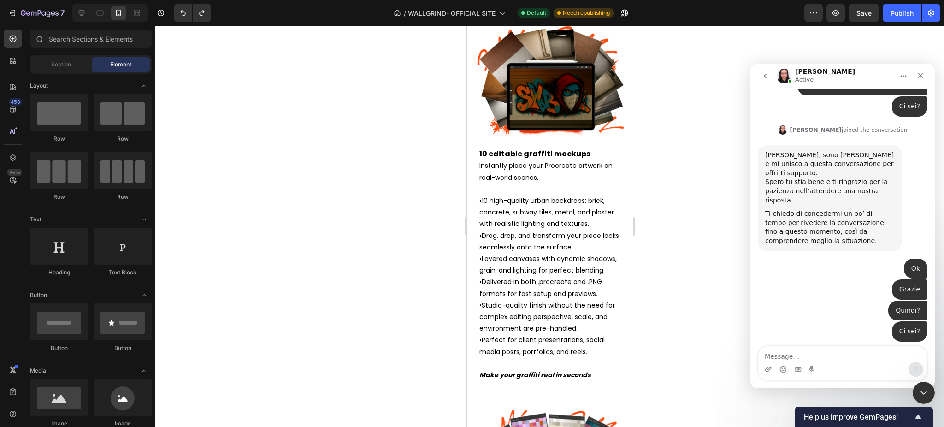
scroll to position [12294, 0]
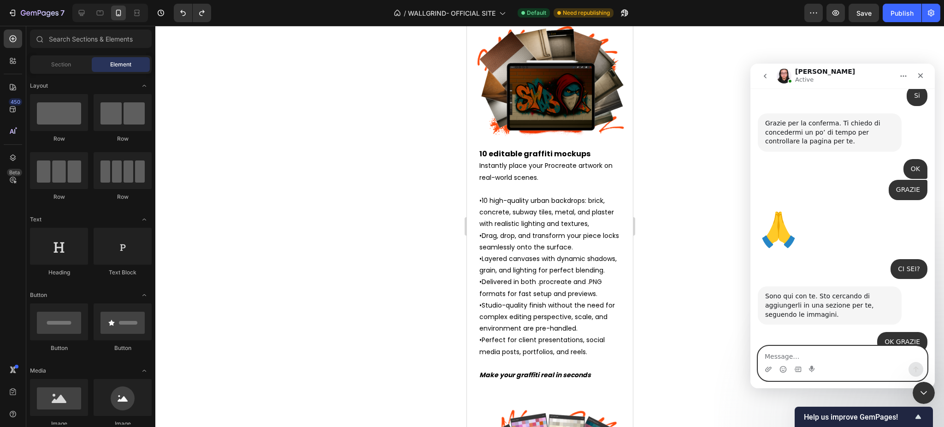
click at [777, 359] on textarea "Message…" at bounding box center [842, 354] width 169 height 16
type textarea "posso andare a letto?"
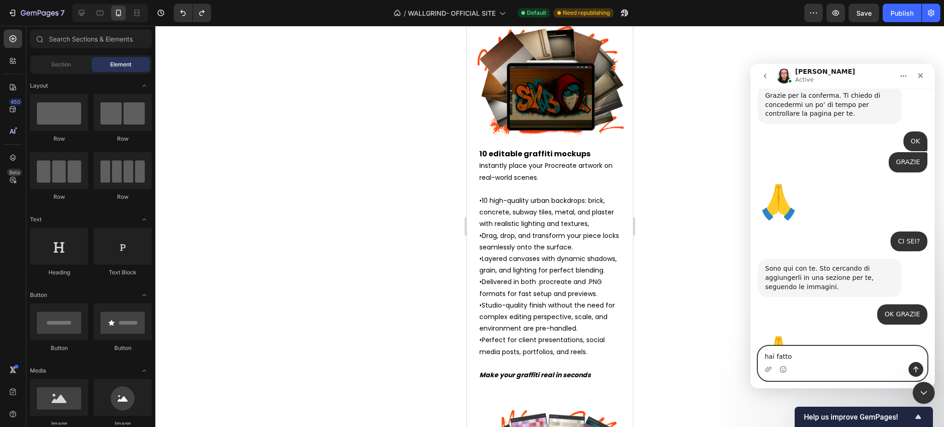
type textarea "hai fatto?"
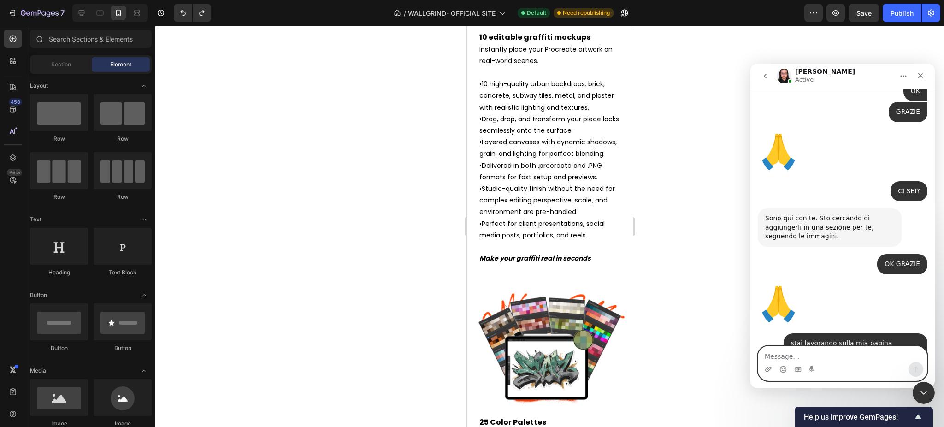
scroll to position [12450, 0]
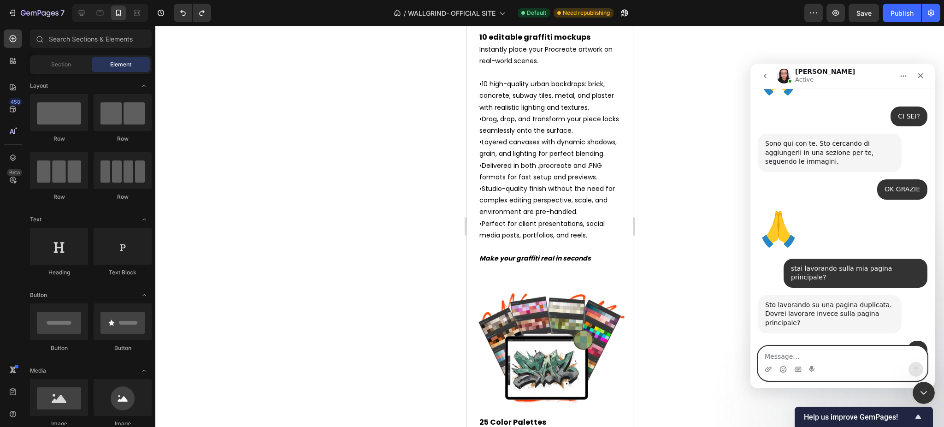
click at [828, 353] on textarea "Message…" at bounding box center [842, 354] width 169 height 16
type textarea "ok grazie mille"
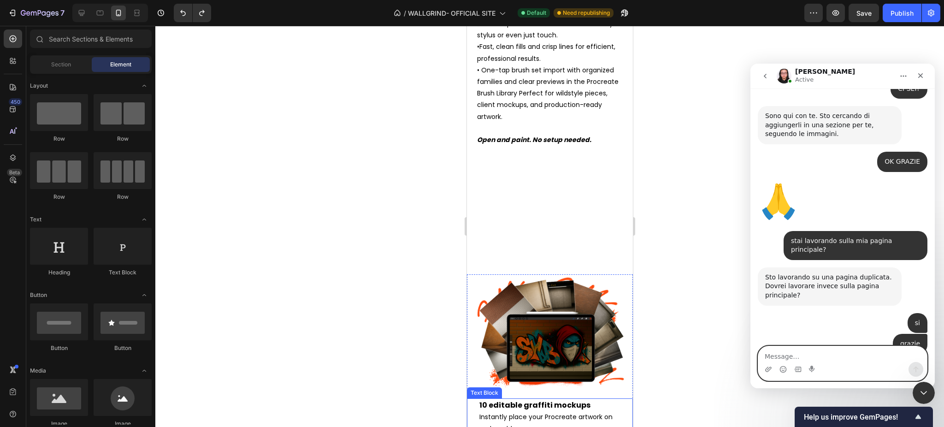
scroll to position [1718, 0]
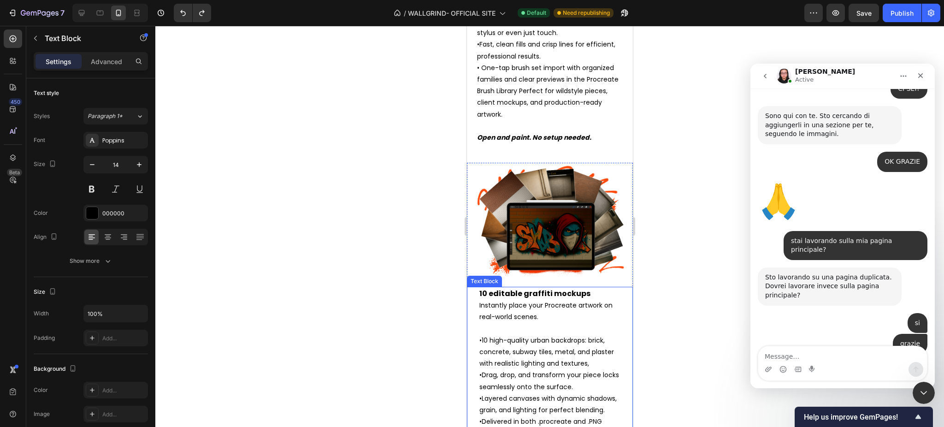
click at [594, 144] on p "180 Procreate Graffiti Brushes The ultimate spray pack for digital graffiti. • …" at bounding box center [549, 39] width 146 height 210
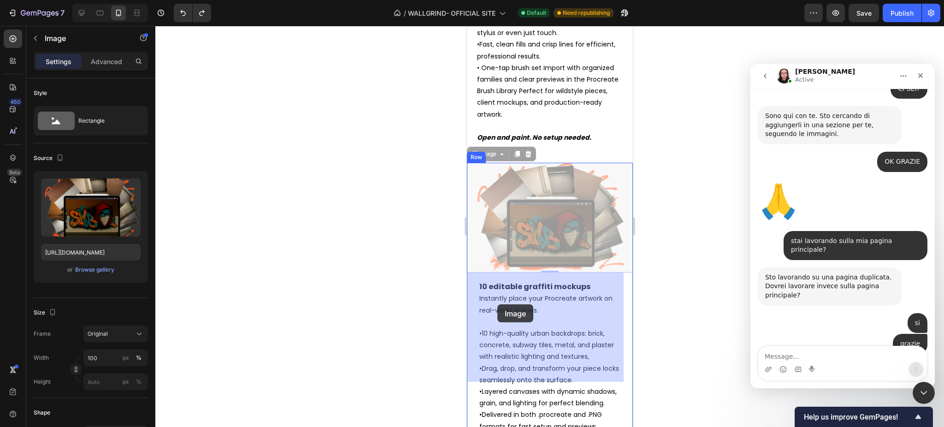
drag, startPoint x: 478, startPoint y: 296, endPoint x: 496, endPoint y: 304, distance: 19.4
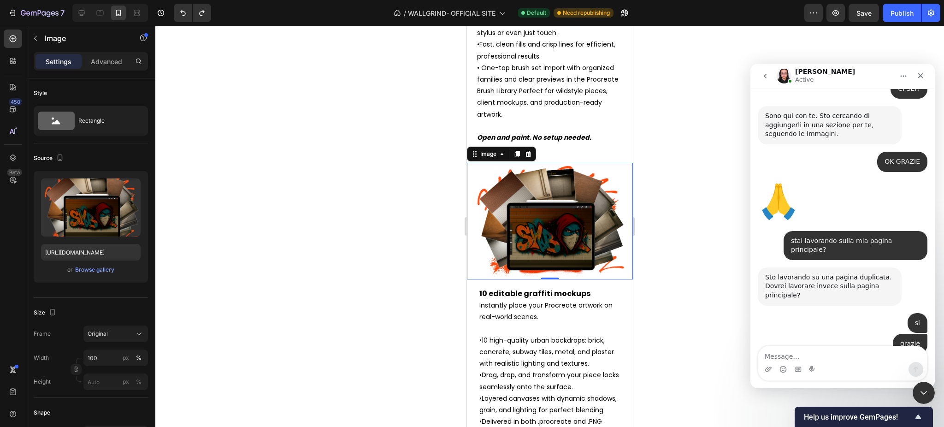
click at [371, 344] on div at bounding box center [549, 226] width 788 height 401
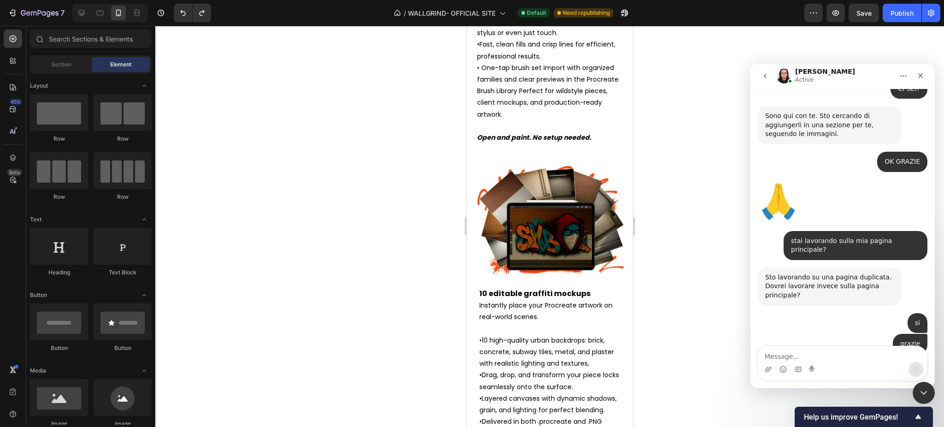
scroll to position [12513, 0]
